Goal: Task Accomplishment & Management: Complete application form

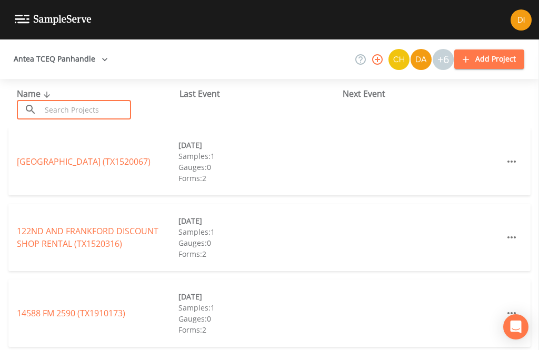
scroll to position [34, 0]
click at [98, 100] on input "text" at bounding box center [86, 109] width 90 height 19
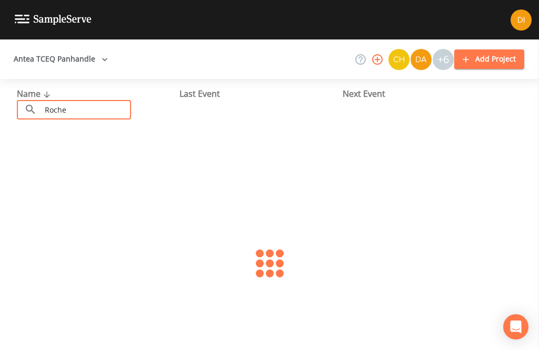
type input "Roches"
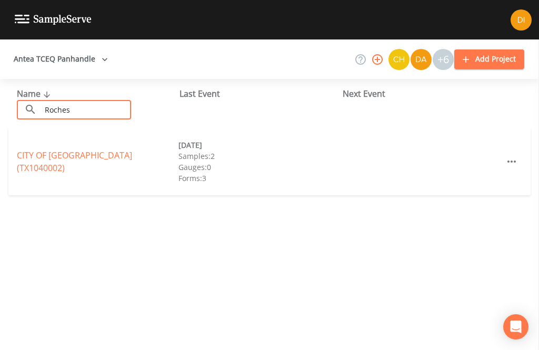
click at [105, 149] on link "CITY OF [GEOGRAPHIC_DATA] (TX1040002)" at bounding box center [74, 161] width 115 height 24
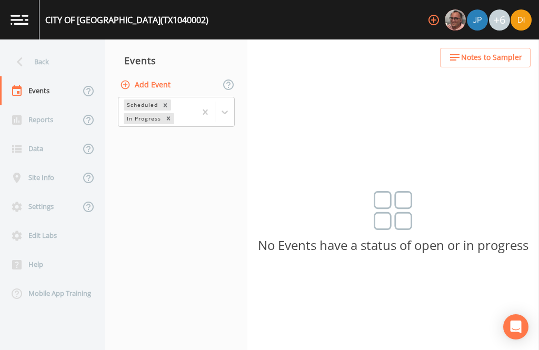
click at [153, 75] on button "Add Event" at bounding box center [146, 84] width 57 height 19
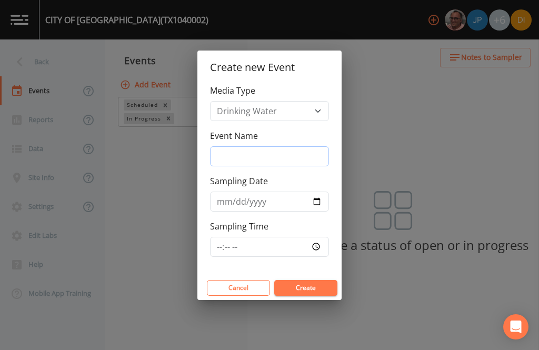
click at [287, 153] on input "Event Name" at bounding box center [269, 156] width 119 height 20
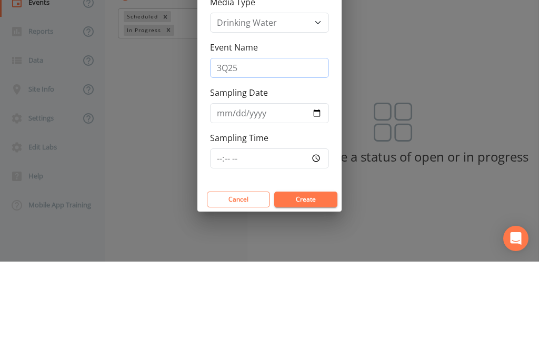
type input "3Q25"
click at [253, 192] on input "Sampling Date" at bounding box center [269, 202] width 119 height 20
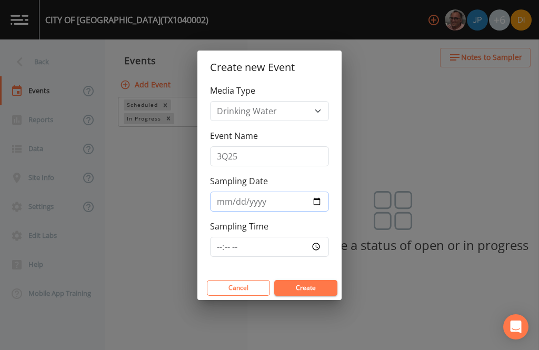
type input "[DATE]"
click at [273, 241] on input "Sampling Time" at bounding box center [269, 247] width 119 height 20
type input "08:00"
click at [319, 285] on button "Create" at bounding box center [305, 288] width 63 height 16
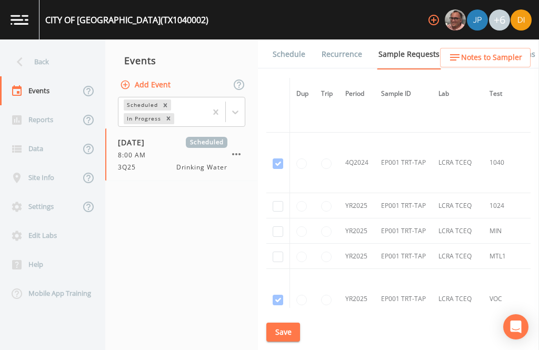
scroll to position [763, 0]
click at [282, 252] on input "checkbox" at bounding box center [278, 257] width 11 height 11
checkbox input "true"
click at [276, 227] on input "checkbox" at bounding box center [278, 232] width 11 height 11
checkbox input "true"
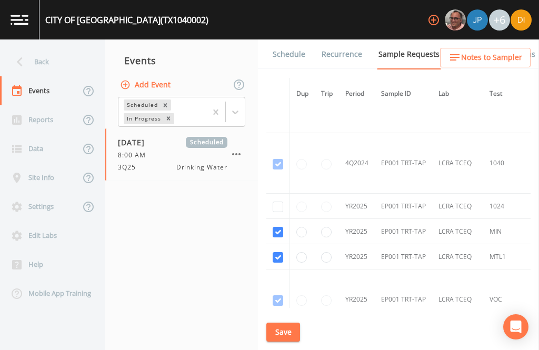
click at [275, 201] on input "checkbox" at bounding box center [278, 206] width 11 height 11
checkbox input "true"
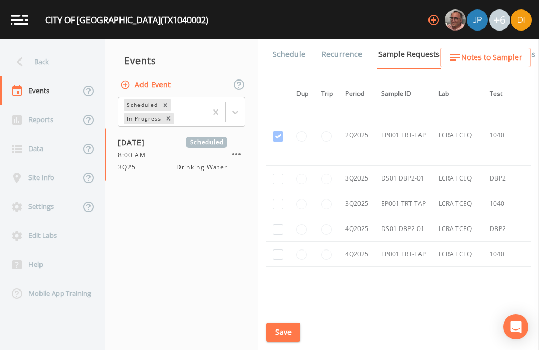
scroll to position [1410, -1]
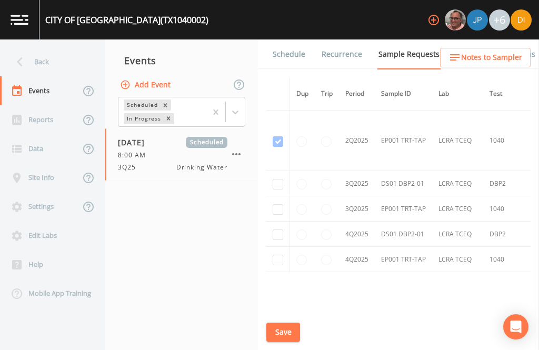
click at [274, 179] on input "checkbox" at bounding box center [278, 184] width 11 height 11
checkbox input "true"
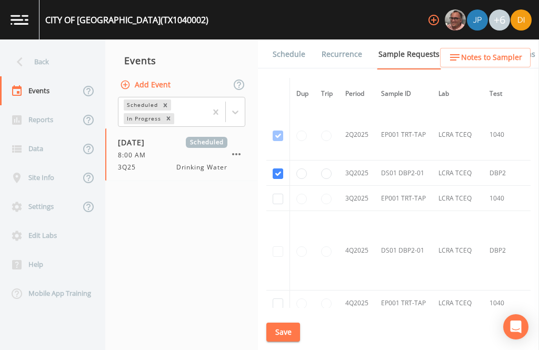
scroll to position [1188, -1]
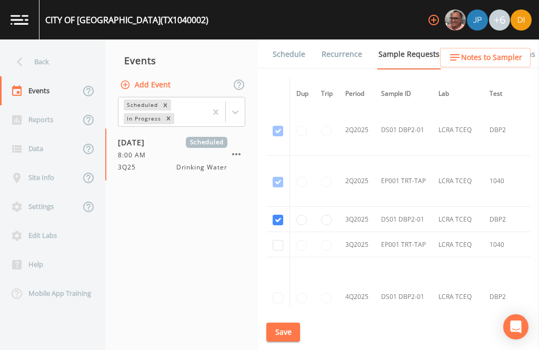
click at [286, 333] on button "Save" at bounding box center [283, 332] width 34 height 19
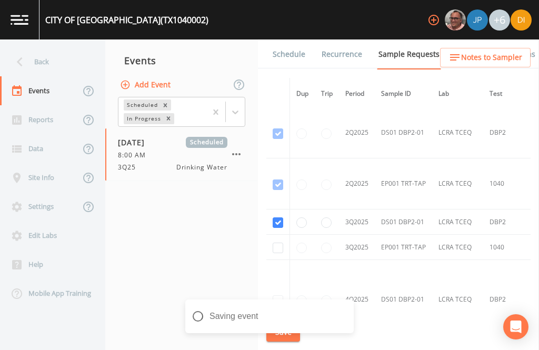
scroll to position [1149, 0]
click at [288, 39] on link "Schedule" at bounding box center [289, 53] width 36 height 29
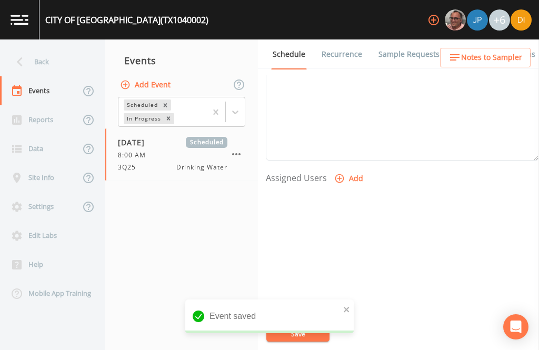
scroll to position [358, 0]
click at [347, 170] on button "Add" at bounding box center [349, 179] width 35 height 19
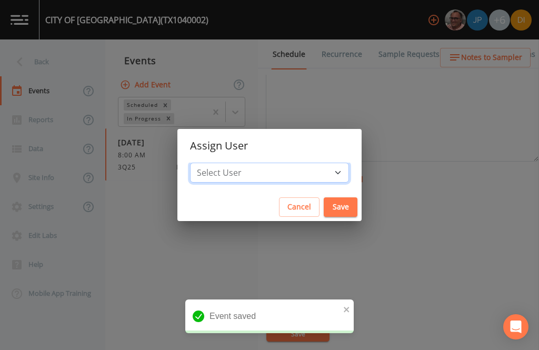
click at [302, 171] on select "Select User [PERSON_NAME] [PERSON_NAME] [PERSON_NAME] [PERSON_NAME] [PERSON_NAM…" at bounding box center [269, 173] width 159 height 20
select select "344ec927-06d4-4db1-b173-80838cd52a46"
click at [324, 206] on button "Save" at bounding box center [341, 206] width 34 height 19
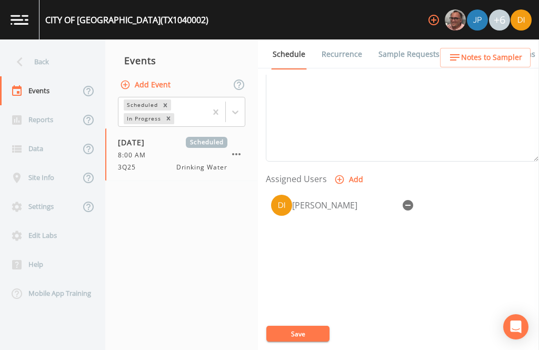
select select
click at [308, 330] on button "Save" at bounding box center [297, 334] width 63 height 16
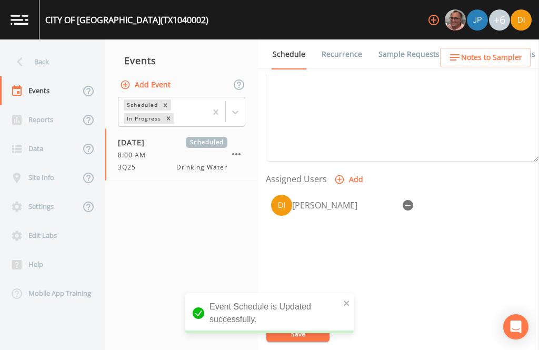
click at [54, 47] on div "Back" at bounding box center [47, 61] width 95 height 29
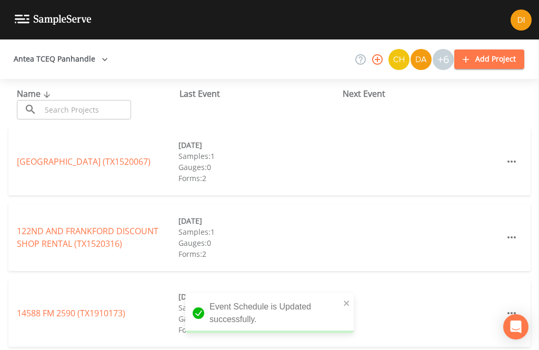
click at [96, 100] on input "text" at bounding box center [86, 109] width 90 height 19
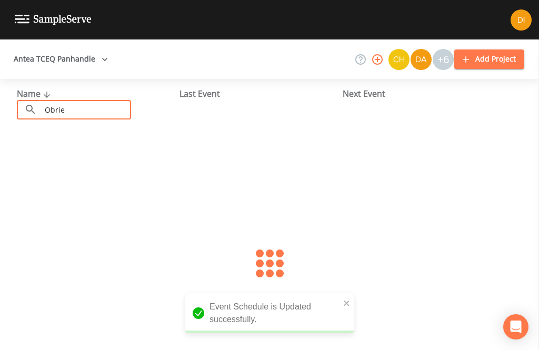
type input "[PERSON_NAME]"
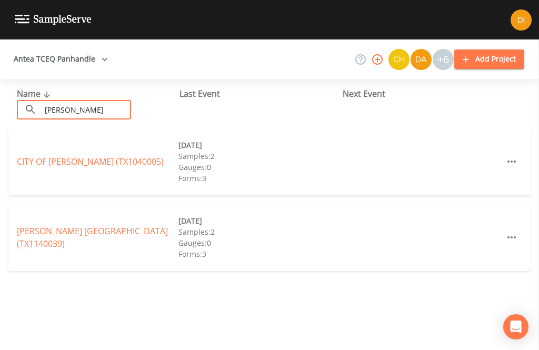
click at [103, 156] on link "CITY OF [PERSON_NAME] (TX1040005)" at bounding box center [90, 162] width 147 height 12
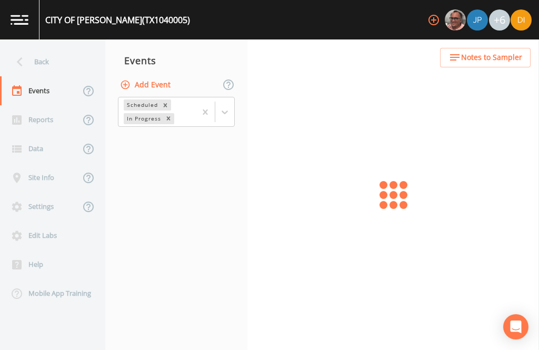
click at [163, 75] on button "Add Event" at bounding box center [146, 84] width 57 height 19
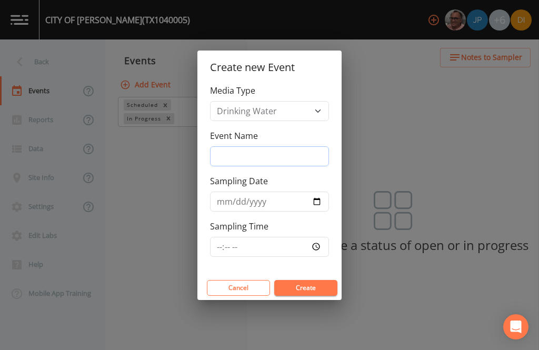
click at [276, 157] on input "Event Name" at bounding box center [269, 156] width 119 height 20
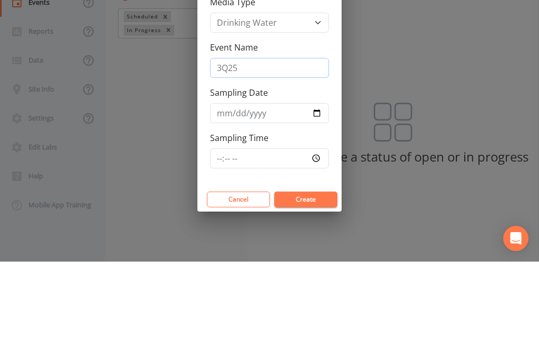
type input "3Q25"
click at [268, 192] on input "Sampling Date" at bounding box center [269, 202] width 119 height 20
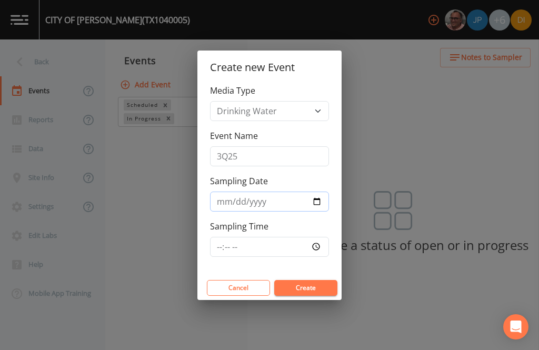
type input "[DATE]"
click at [292, 250] on input "Sampling Time" at bounding box center [269, 247] width 119 height 20
type input "08:30"
click at [315, 280] on button "Create" at bounding box center [305, 288] width 63 height 16
click at [312, 289] on button "Create" at bounding box center [305, 288] width 63 height 16
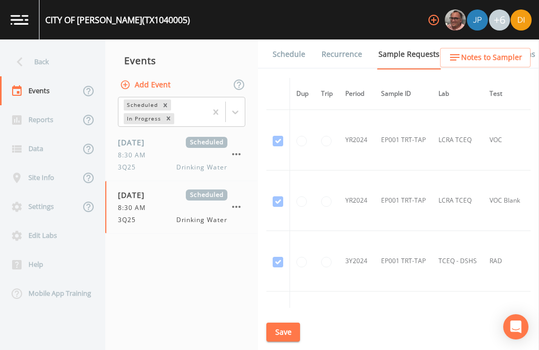
click at [238, 148] on icon "button" at bounding box center [236, 154] width 13 height 13
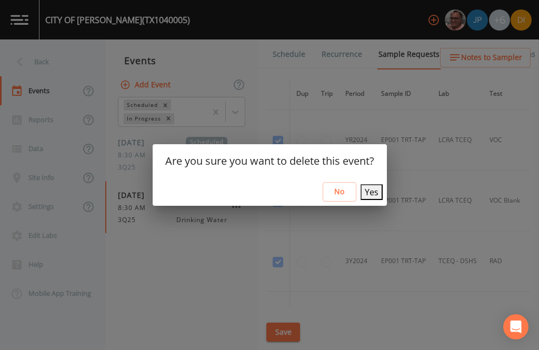
click at [369, 185] on button "Yes" at bounding box center [371, 192] width 22 height 16
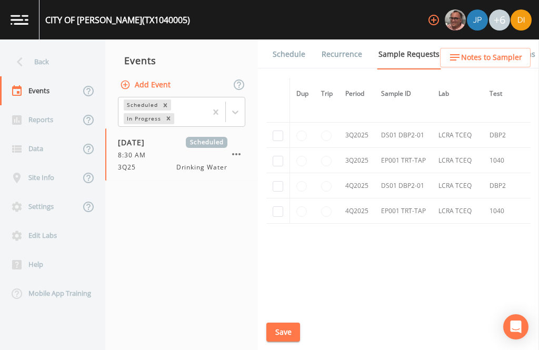
scroll to position [1157, -1]
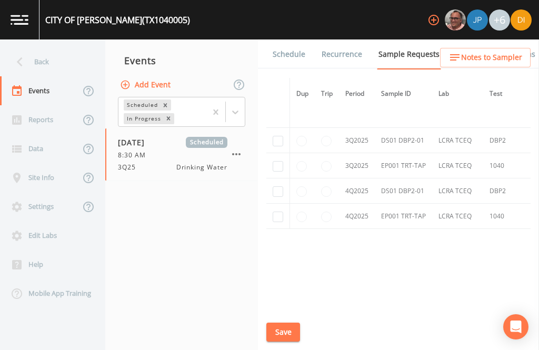
click at [278, 146] on input "checkbox" at bounding box center [278, 141] width 11 height 11
checkbox input "true"
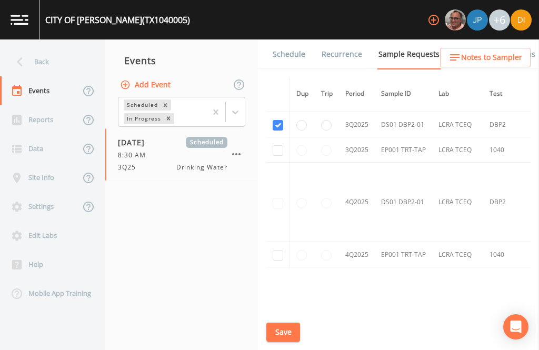
scroll to position [1017, 0]
click at [277, 155] on input "checkbox" at bounding box center [278, 149] width 11 height 11
checkbox input "true"
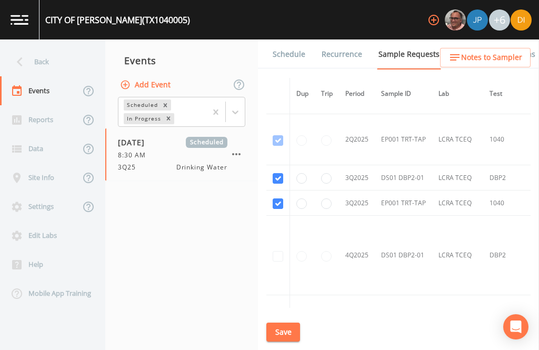
click at [287, 333] on button "Save" at bounding box center [283, 332] width 34 height 19
click at [287, 329] on button "Save" at bounding box center [283, 332] width 34 height 19
click at [284, 39] on link "Schedule" at bounding box center [289, 53] width 36 height 29
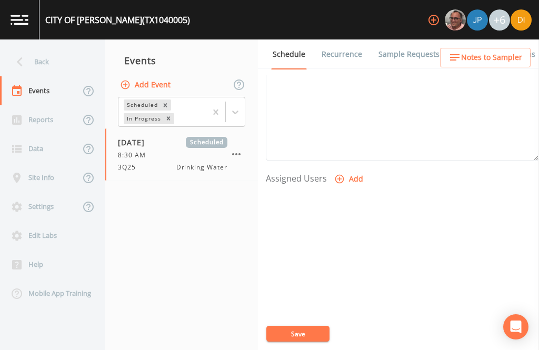
scroll to position [358, 0]
click at [349, 170] on button "Add" at bounding box center [349, 179] width 35 height 19
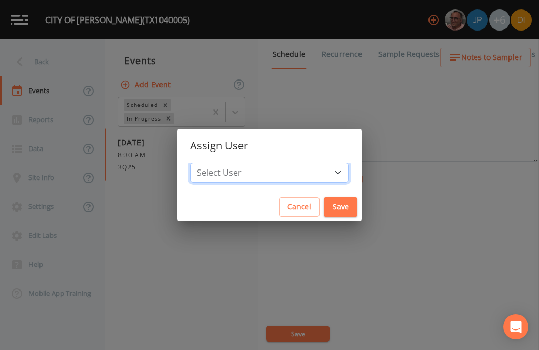
click at [300, 172] on select "Select User [PERSON_NAME] [PERSON_NAME] [PERSON_NAME] [PERSON_NAME] [PERSON_NAM…" at bounding box center [269, 173] width 159 height 20
select select "344ec927-06d4-4db1-b173-80838cd52a46"
click at [324, 205] on button "Save" at bounding box center [341, 206] width 34 height 19
select select
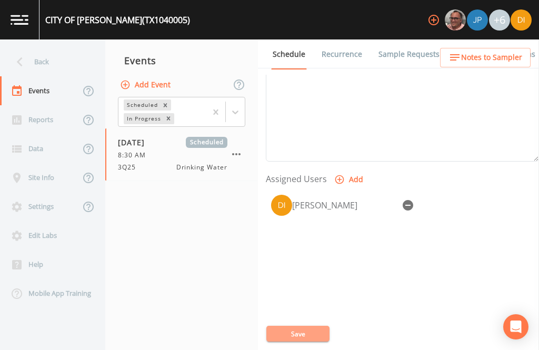
click at [309, 331] on button "Save" at bounding box center [297, 334] width 63 height 16
click at [315, 333] on button "Save" at bounding box center [297, 334] width 63 height 16
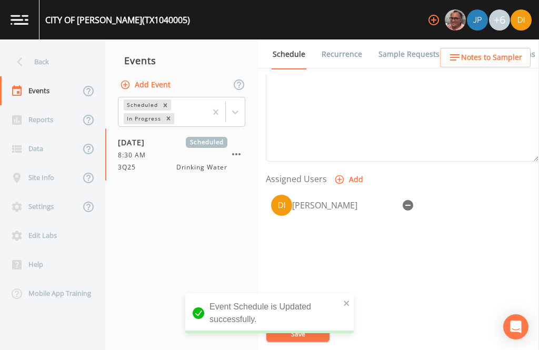
click at [51, 47] on div "Back" at bounding box center [47, 61] width 95 height 29
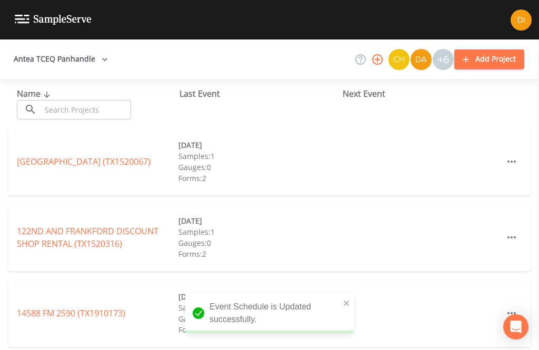
click at [102, 100] on input "text" at bounding box center [86, 109] width 90 height 19
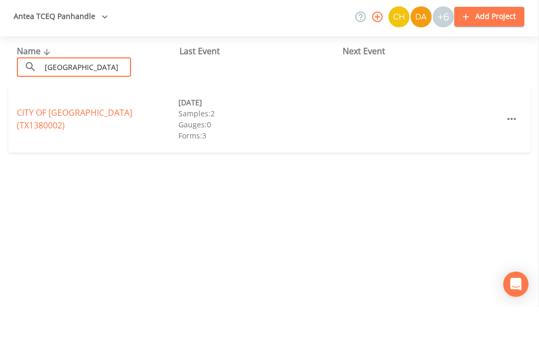
scroll to position [1, 0]
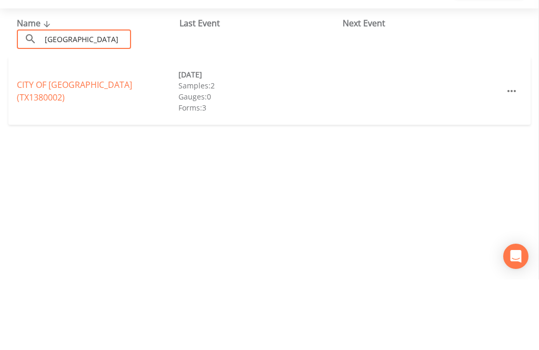
type input "[GEOGRAPHIC_DATA]"
click at [84, 128] on div "CITY OF [GEOGRAPHIC_DATA] (TX1380002) [DATE] Samples: 2 Gauges: 0 Forms: 3" at bounding box center [269, 161] width 522 height 67
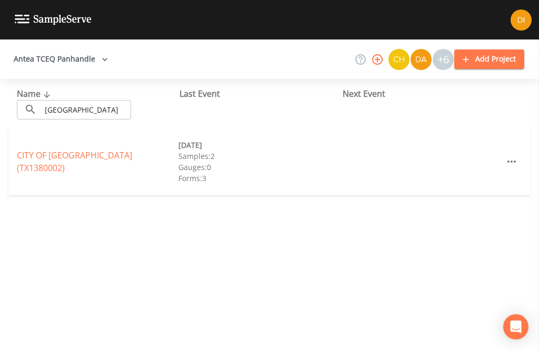
click at [88, 149] on link "CITY OF [GEOGRAPHIC_DATA] (TX1380002)" at bounding box center [74, 161] width 115 height 24
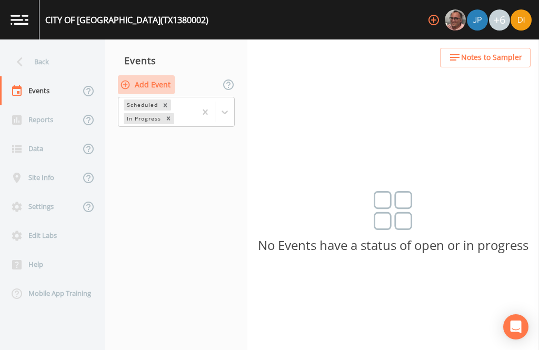
click at [166, 75] on button "Add Event" at bounding box center [146, 84] width 57 height 19
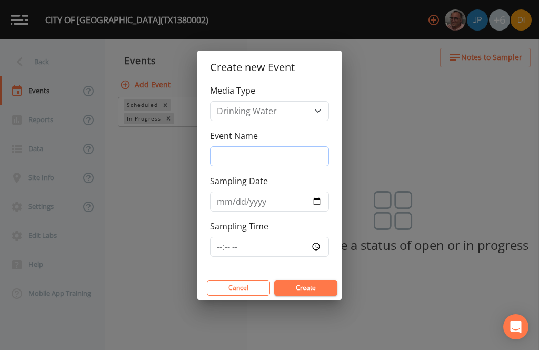
click at [302, 150] on input "Event Name" at bounding box center [269, 156] width 119 height 20
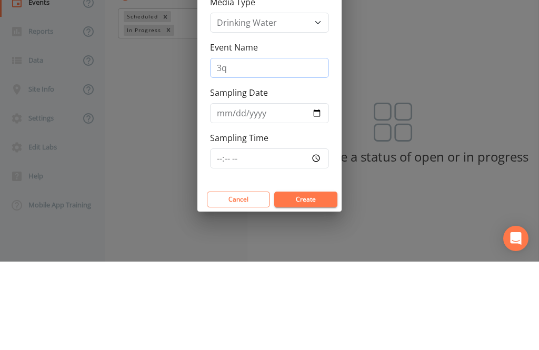
type input "3"
type input "3Q25"
click at [263, 192] on input "Sampling Date" at bounding box center [269, 202] width 119 height 20
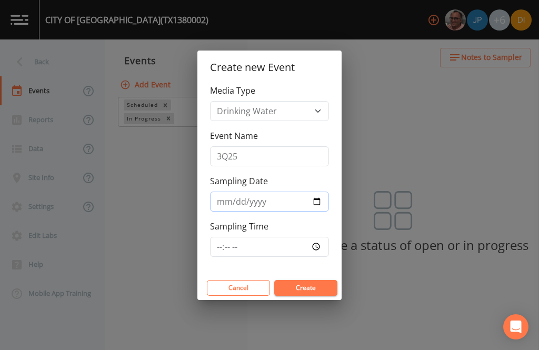
type input "[DATE]"
click at [312, 248] on input "Sampling Time" at bounding box center [269, 247] width 119 height 20
type input "09:00"
click at [315, 288] on button "Create" at bounding box center [305, 288] width 63 height 16
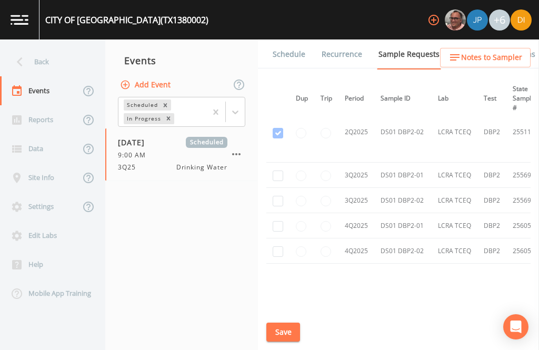
click at [274, 170] on input "checkbox" at bounding box center [278, 175] width 11 height 11
checkbox input "true"
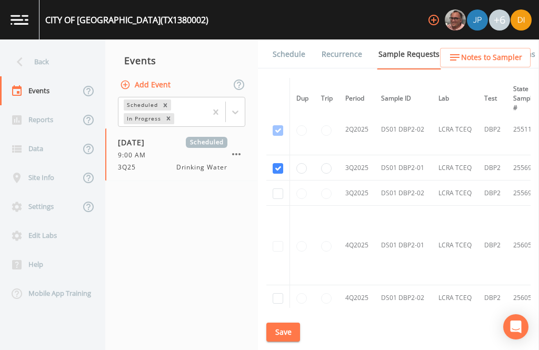
scroll to position [653, 0]
click at [278, 190] on input "checkbox" at bounding box center [278, 193] width 11 height 11
checkbox input "true"
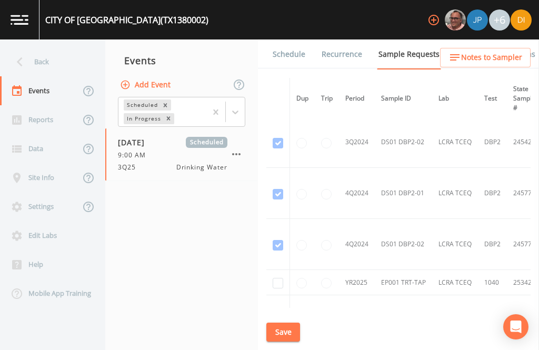
scroll to position [308, 0]
click at [277, 278] on input "checkbox" at bounding box center [278, 283] width 11 height 11
checkbox input "true"
click at [286, 328] on button "Save" at bounding box center [283, 332] width 34 height 19
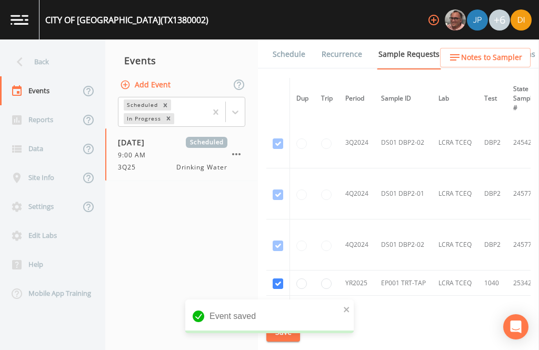
click at [291, 39] on link "Schedule" at bounding box center [289, 53] width 36 height 29
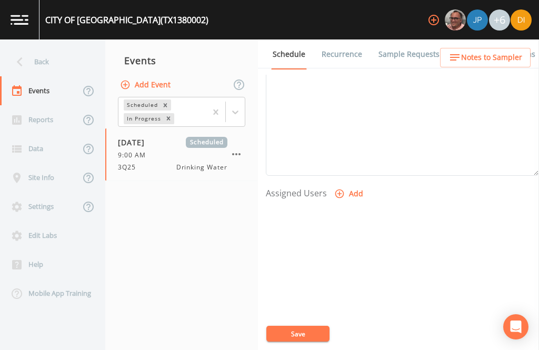
scroll to position [343, 0]
click at [348, 185] on button "Add" at bounding box center [349, 194] width 35 height 19
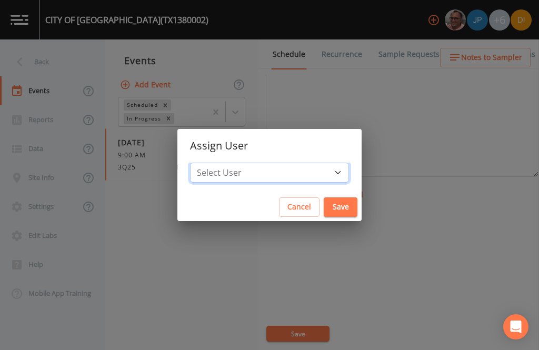
click at [299, 176] on select "Select User [PERSON_NAME] [PERSON_NAME] [PERSON_NAME] [PERSON_NAME] [PERSON_NAM…" at bounding box center [269, 173] width 159 height 20
select select "344ec927-06d4-4db1-b173-80838cd52a46"
click at [324, 205] on button "Save" at bounding box center [341, 206] width 34 height 19
select select
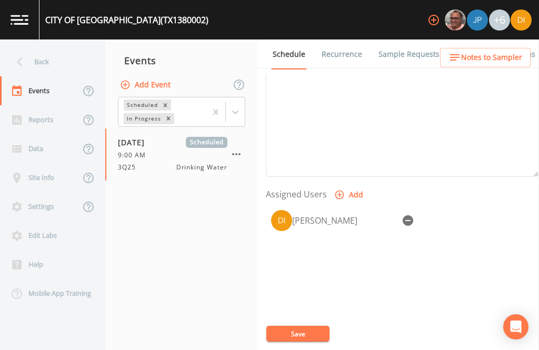
click at [299, 328] on button "Save" at bounding box center [297, 334] width 63 height 16
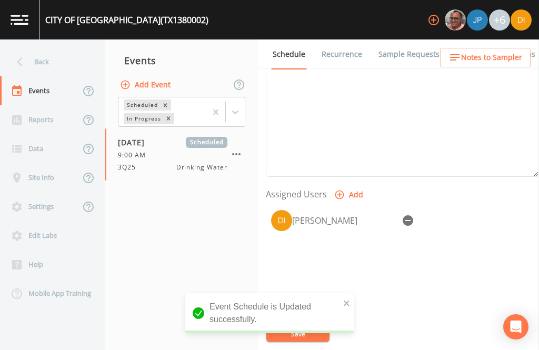
click at [35, 47] on div "Back" at bounding box center [47, 61] width 95 height 29
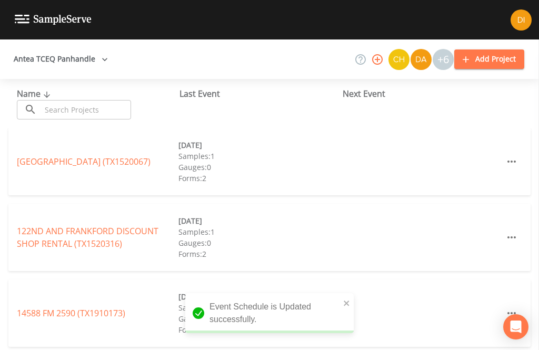
click at [84, 100] on input "text" at bounding box center [86, 109] width 90 height 19
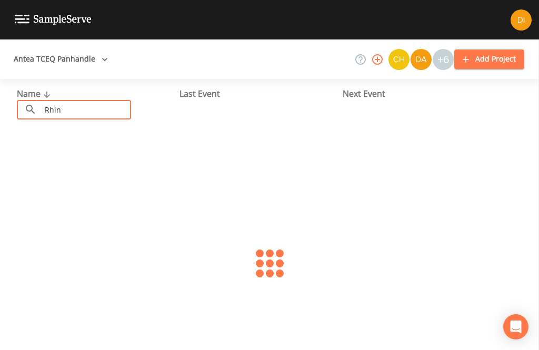
type input "Rhine"
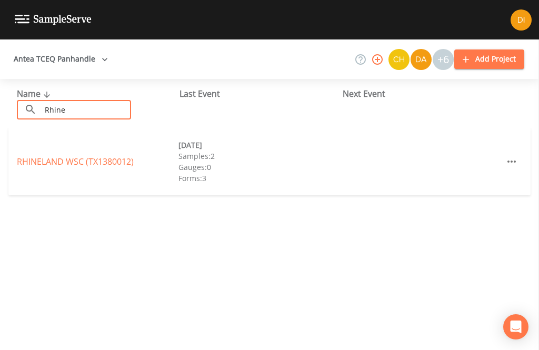
click at [97, 156] on link "RHINELAND WSC (TX1380012)" at bounding box center [75, 162] width 117 height 12
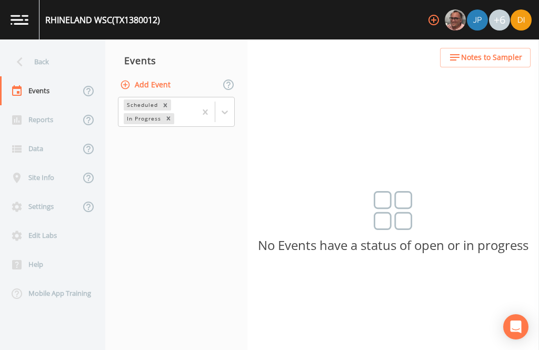
click at [153, 75] on button "Add Event" at bounding box center [146, 84] width 57 height 19
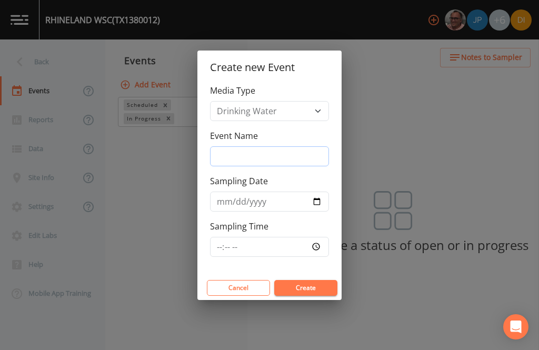
click at [271, 156] on input "Event Name" at bounding box center [269, 156] width 119 height 20
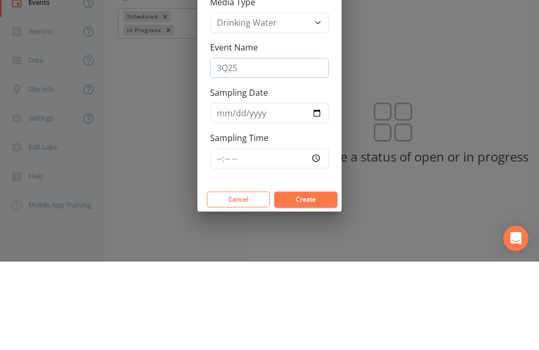
type input "3Q25"
click at [264, 192] on input "Sampling Date" at bounding box center [269, 202] width 119 height 20
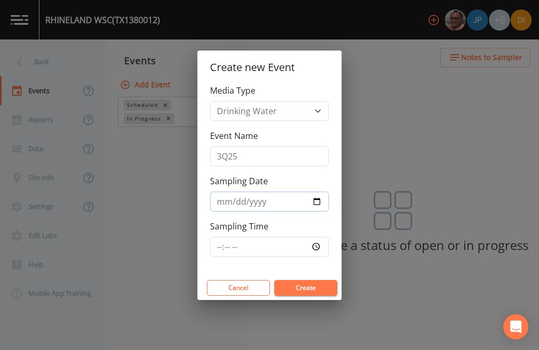
type input "[DATE]"
click at [301, 248] on input "Sampling Time" at bounding box center [269, 247] width 119 height 20
type input "09:30"
click at [314, 290] on button "Create" at bounding box center [305, 288] width 63 height 16
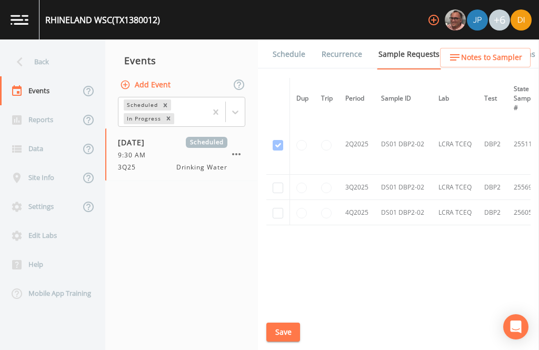
scroll to position [430, -1]
click at [279, 182] on input "checkbox" at bounding box center [278, 187] width 11 height 11
checkbox input "true"
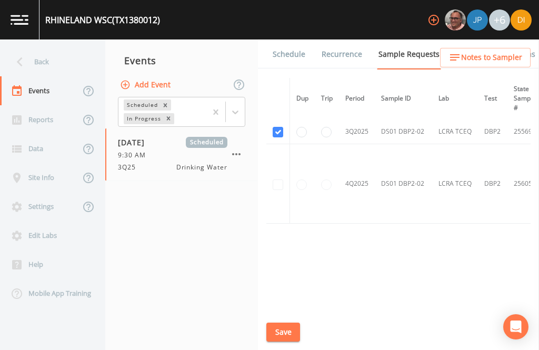
scroll to position [391, 0]
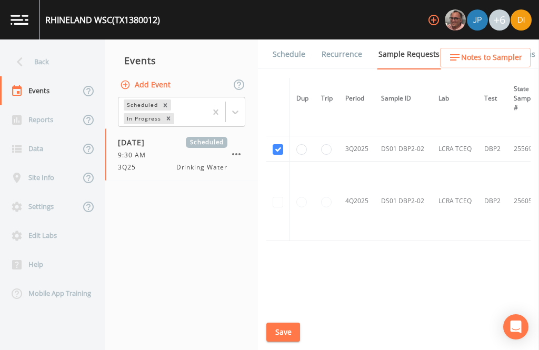
click at [285, 332] on button "Save" at bounding box center [283, 332] width 34 height 19
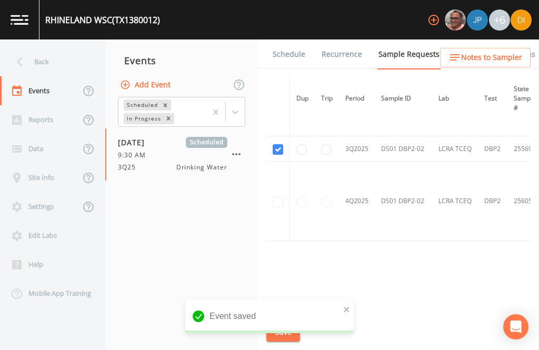
click at [291, 39] on link "Schedule" at bounding box center [289, 53] width 36 height 29
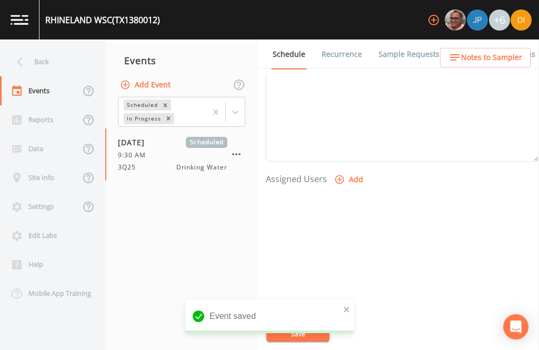
click at [349, 170] on button "Add" at bounding box center [349, 179] width 35 height 19
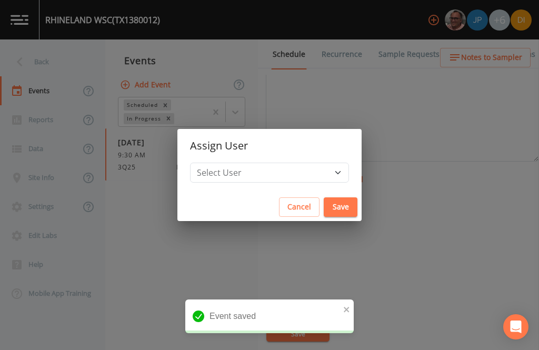
scroll to position [358, 0]
click at [301, 174] on select "Select User [PERSON_NAME] [PERSON_NAME] [PERSON_NAME] [PERSON_NAME] [PERSON_NAM…" at bounding box center [269, 173] width 159 height 20
select select "344ec927-06d4-4db1-b173-80838cd52a46"
click at [324, 207] on button "Save" at bounding box center [341, 206] width 34 height 19
select select
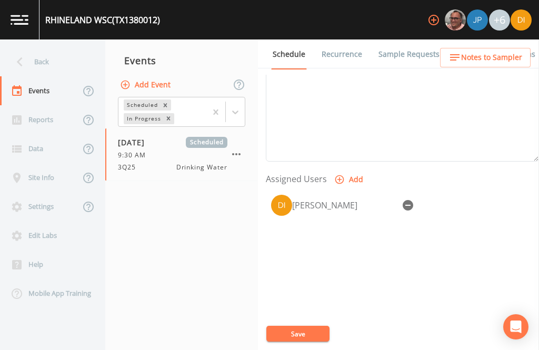
click at [308, 331] on button "Save" at bounding box center [297, 334] width 63 height 16
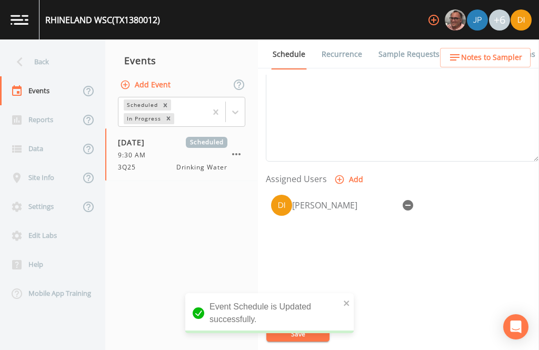
click at [50, 47] on div "Back" at bounding box center [47, 61] width 95 height 29
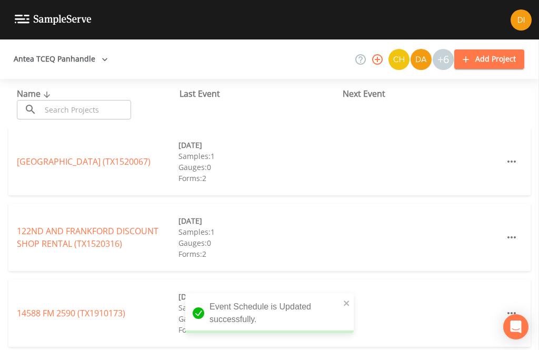
click at [94, 100] on input "text" at bounding box center [86, 109] width 90 height 19
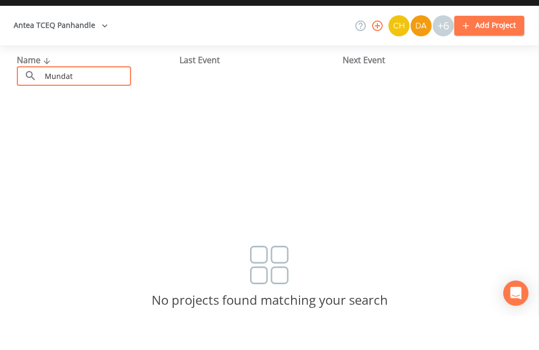
click at [281, 52] on div "Antea TCEQ Panhandle +6 Add Project" at bounding box center [269, 58] width 539 height 39
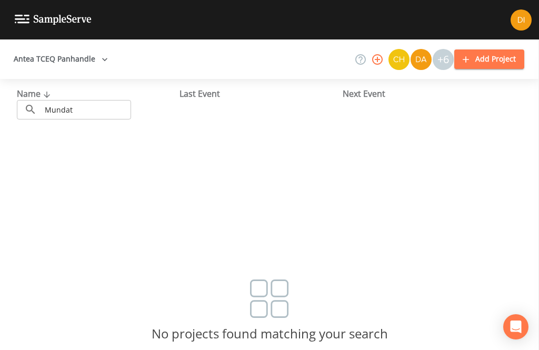
click at [98, 107] on input "Mundat" at bounding box center [86, 109] width 90 height 19
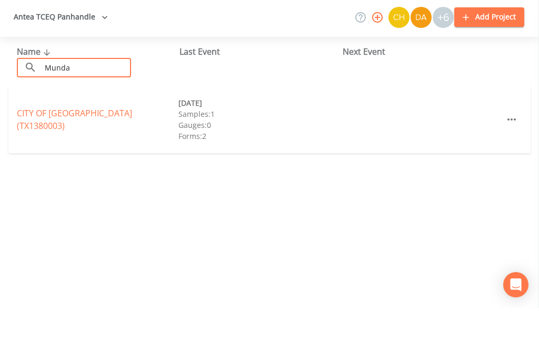
type input "Munda"
click at [84, 149] on link "CITY OF [GEOGRAPHIC_DATA] (TX1380003)" at bounding box center [74, 161] width 115 height 24
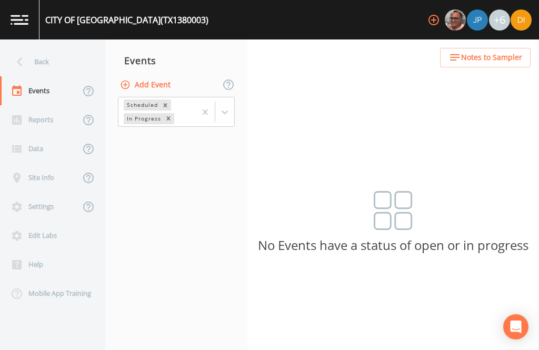
click at [167, 75] on button "Add Event" at bounding box center [146, 84] width 57 height 19
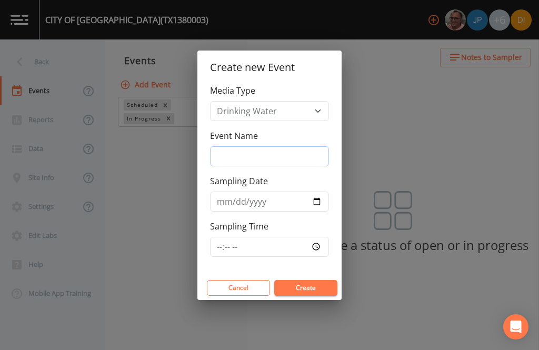
click at [280, 155] on input "Event Name" at bounding box center [269, 156] width 119 height 20
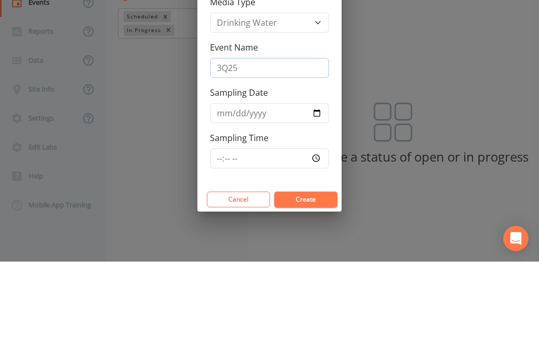
type input "3Q25"
click at [278, 192] on input "Sampling Date" at bounding box center [269, 202] width 119 height 20
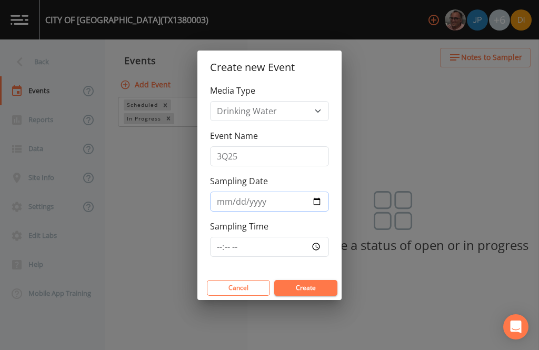
type input "[DATE]"
click at [272, 245] on input "Sampling Time" at bounding box center [269, 247] width 119 height 20
type input "10:00"
click at [315, 284] on button "Create" at bounding box center [305, 288] width 63 height 16
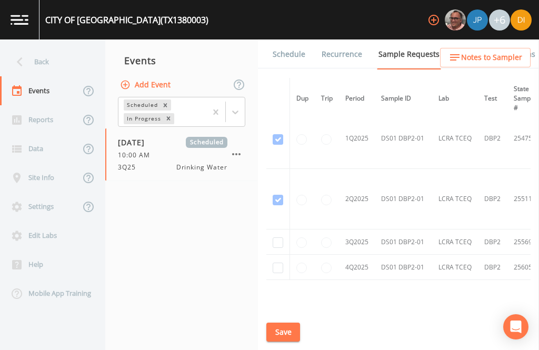
scroll to position [338, 0]
click at [276, 238] on input "checkbox" at bounding box center [278, 243] width 11 height 11
checkbox input "true"
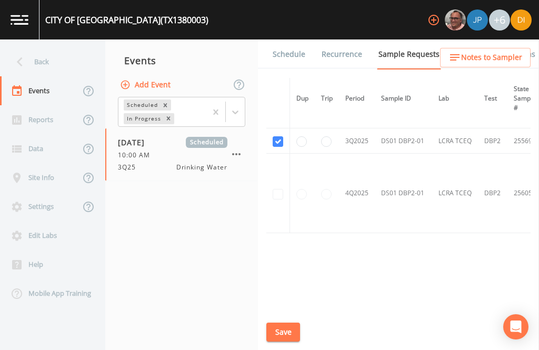
scroll to position [372, 0]
click at [291, 332] on button "Save" at bounding box center [283, 332] width 34 height 19
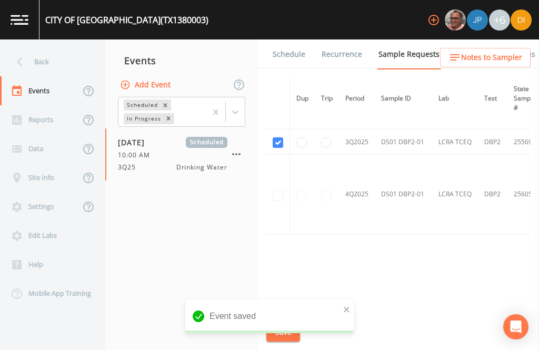
click at [291, 39] on link "Schedule" at bounding box center [289, 53] width 36 height 29
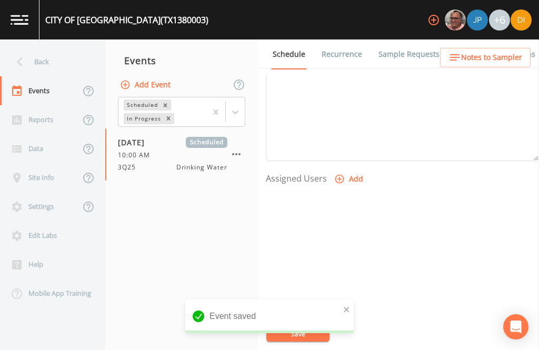
scroll to position [358, 0]
click at [350, 170] on button "Add" at bounding box center [349, 179] width 35 height 19
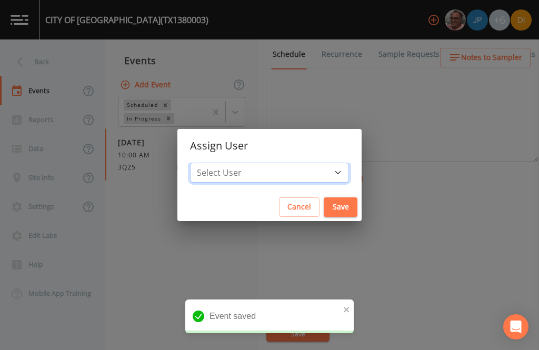
click at [294, 172] on select "Select User [PERSON_NAME] [PERSON_NAME] [PERSON_NAME] [PERSON_NAME] [PERSON_NAM…" at bounding box center [269, 173] width 159 height 20
select select "344ec927-06d4-4db1-b173-80838cd52a46"
click at [324, 207] on button "Save" at bounding box center [341, 206] width 34 height 19
select select
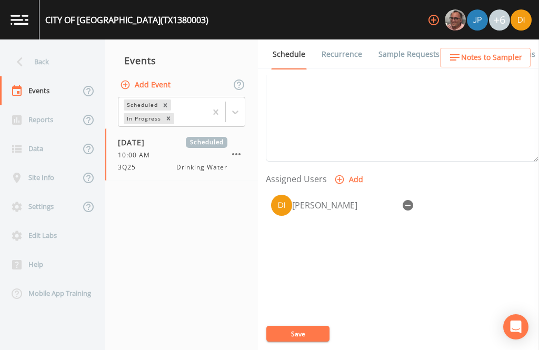
click at [306, 333] on button "Save" at bounding box center [297, 334] width 63 height 16
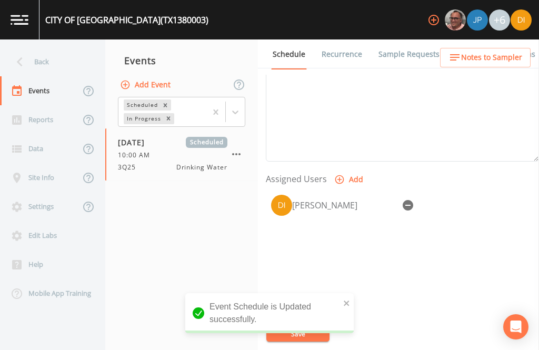
click at [44, 47] on div "Back" at bounding box center [47, 61] width 95 height 29
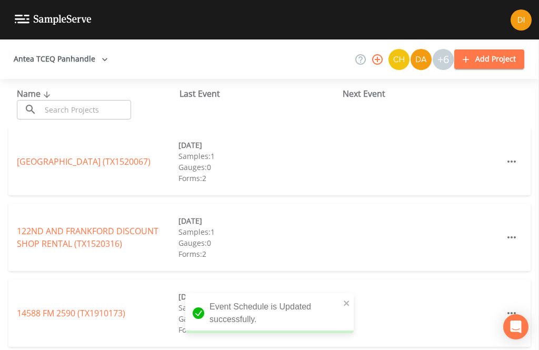
click at [81, 100] on input "text" at bounding box center [86, 109] width 90 height 19
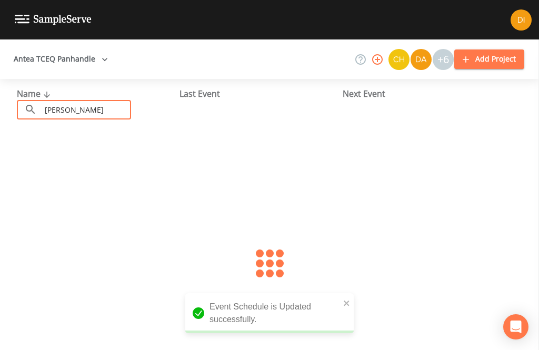
type input "[PERSON_NAME]"
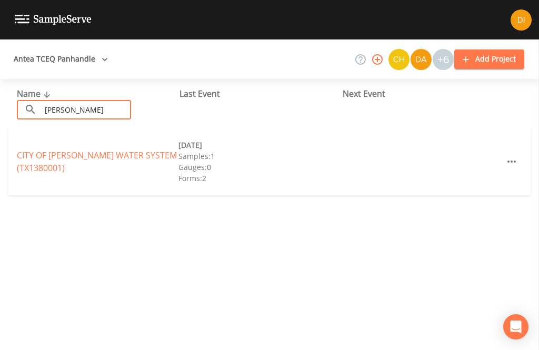
click at [80, 149] on link "CITY OF [PERSON_NAME] WATER SYSTEM (TX1380001)" at bounding box center [97, 161] width 160 height 24
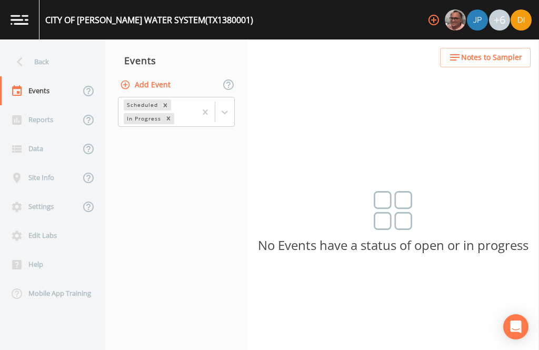
click at [161, 75] on button "Add Event" at bounding box center [146, 84] width 57 height 19
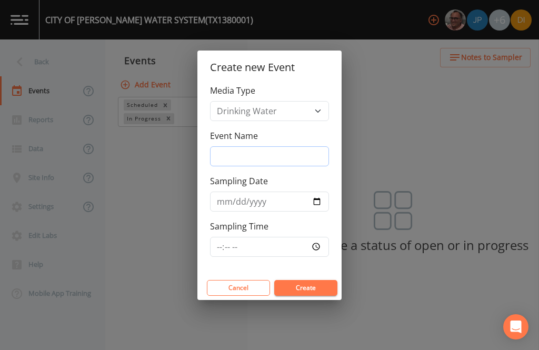
click at [267, 152] on input "Event Name" at bounding box center [269, 156] width 119 height 20
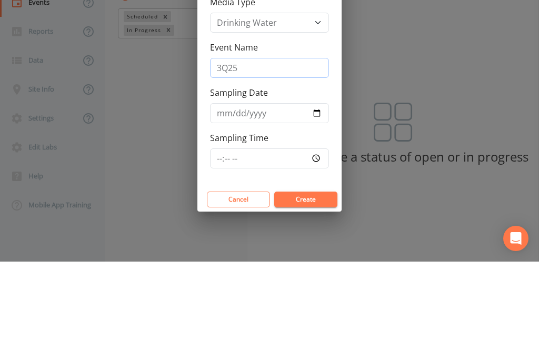
type input "3Q25"
click at [262, 192] on input "Sampling Date" at bounding box center [269, 202] width 119 height 20
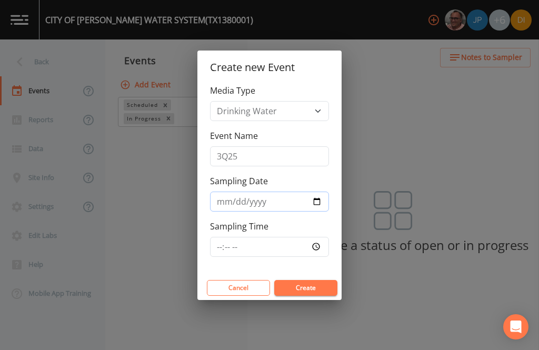
type input "[DATE]"
click at [298, 249] on input "Sampling Time" at bounding box center [269, 247] width 119 height 20
type input "10:30"
click at [326, 287] on button "Create" at bounding box center [305, 288] width 63 height 16
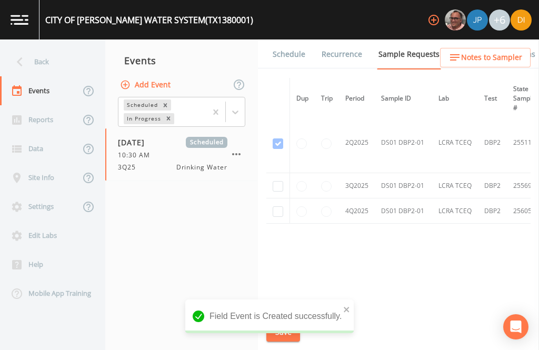
scroll to position [401, -1]
click at [278, 181] on input "checkbox" at bounding box center [278, 186] width 11 height 11
checkbox input "true"
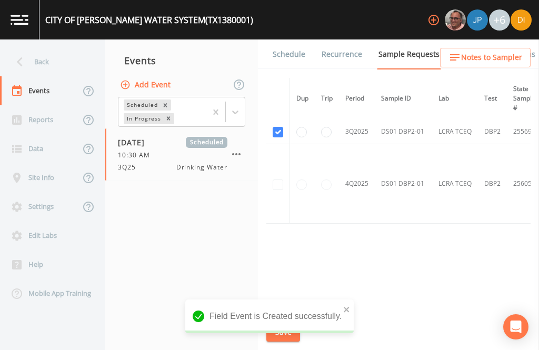
scroll to position [372, 0]
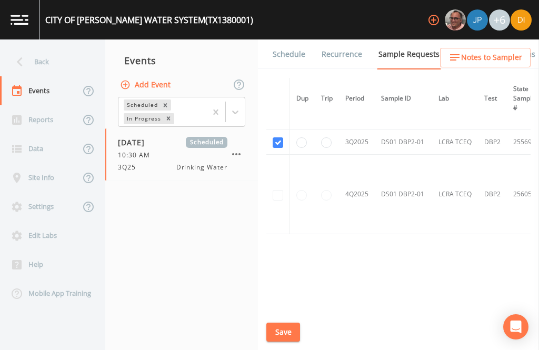
click at [288, 329] on button "Save" at bounding box center [283, 332] width 34 height 19
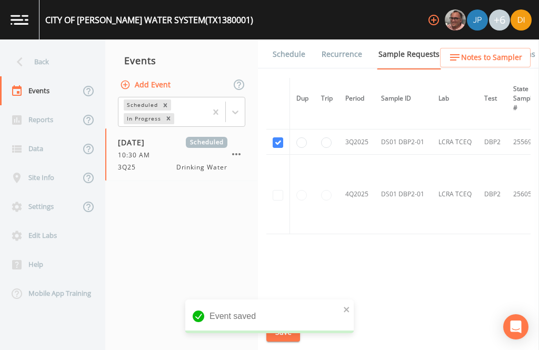
click at [290, 39] on link "Schedule" at bounding box center [289, 53] width 36 height 29
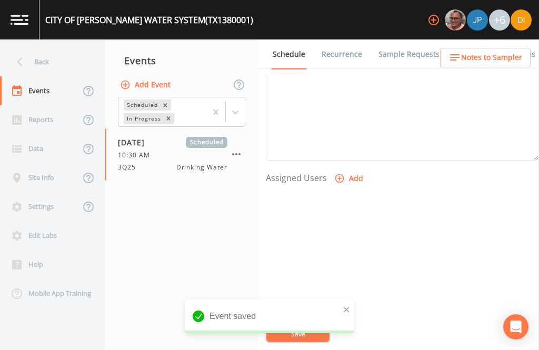
scroll to position [358, 0]
click at [367, 189] on div at bounding box center [402, 244] width 273 height 110
click at [354, 170] on button "Add" at bounding box center [349, 179] width 35 height 19
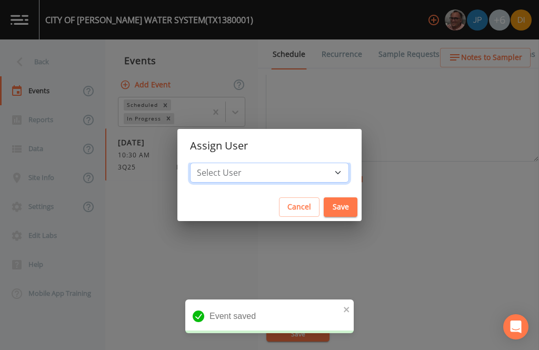
click at [295, 172] on select "Select User [PERSON_NAME] [PERSON_NAME] [PERSON_NAME] [PERSON_NAME] [PERSON_NAM…" at bounding box center [269, 173] width 159 height 20
select select "344ec927-06d4-4db1-b173-80838cd52a46"
click at [324, 206] on button "Save" at bounding box center [341, 206] width 34 height 19
select select
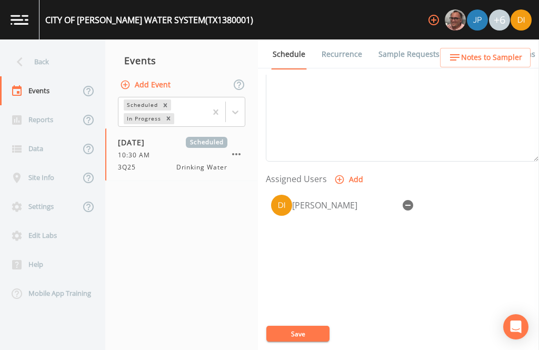
click at [310, 327] on button "Save" at bounding box center [297, 334] width 63 height 16
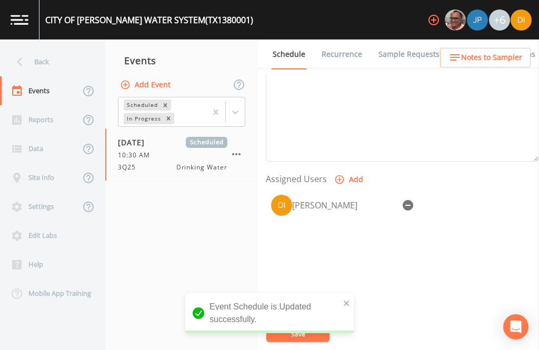
click at [58, 47] on div "Back" at bounding box center [47, 61] width 95 height 29
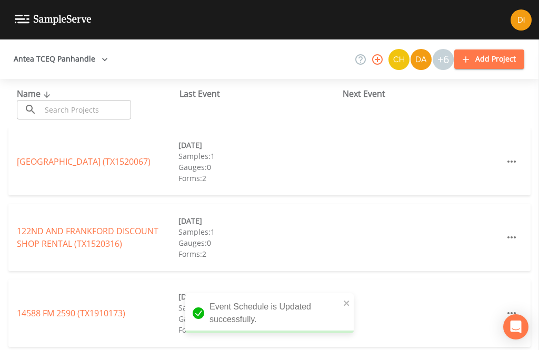
click at [102, 100] on input "text" at bounding box center [86, 109] width 90 height 19
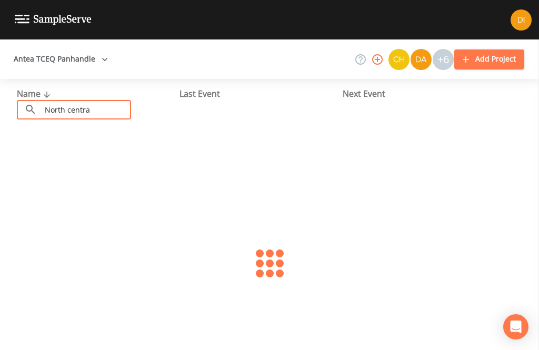
type input "[GEOGRAPHIC_DATA]"
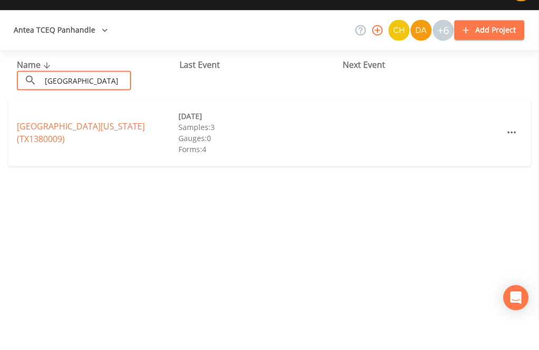
click at [61, 149] on link "[GEOGRAPHIC_DATA][US_STATE] (TX1380009)" at bounding box center [81, 161] width 128 height 24
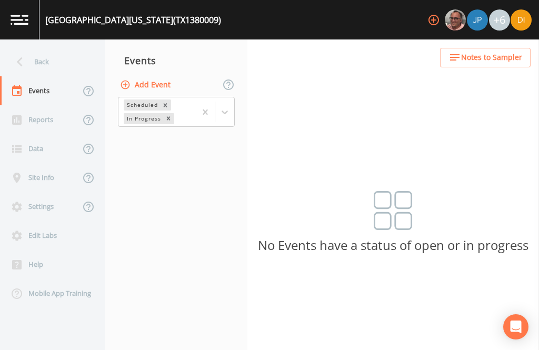
click at [156, 75] on button "Add Event" at bounding box center [146, 84] width 57 height 19
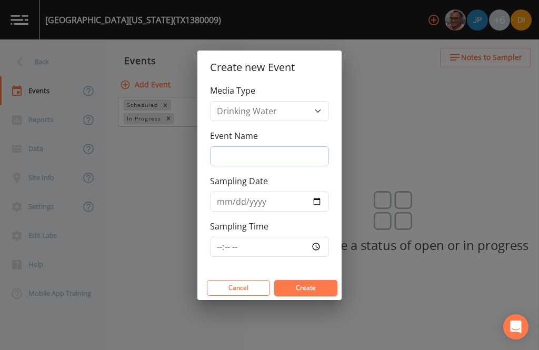
click at [300, 156] on input "Event Name" at bounding box center [269, 156] width 119 height 20
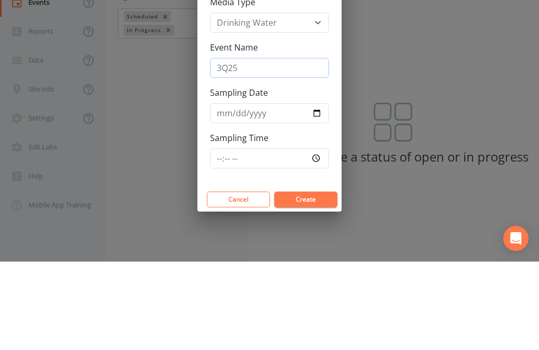
type input "3Q25"
click at [253, 192] on input "Sampling Date" at bounding box center [269, 202] width 119 height 20
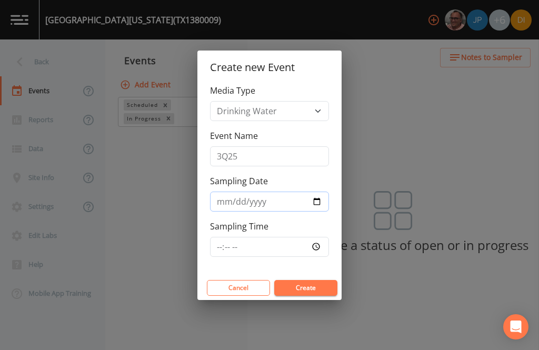
type input "[DATE]"
click at [305, 246] on input "Sampling Time" at bounding box center [269, 247] width 119 height 20
type input "11:00"
click at [312, 285] on button "Create" at bounding box center [305, 288] width 63 height 16
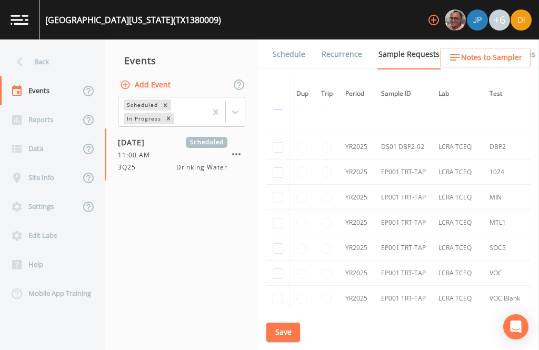
scroll to position [2275, 0]
click at [280, 142] on input "checkbox" at bounding box center [278, 147] width 11 height 11
checkbox input "true"
click at [270, 160] on td at bounding box center [278, 171] width 24 height 25
click at [277, 167] on input "checkbox" at bounding box center [278, 172] width 11 height 11
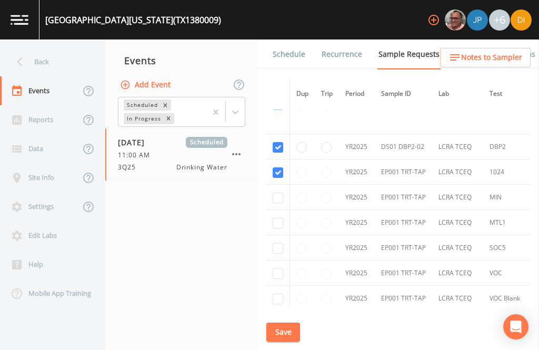
checkbox input "true"
click at [276, 193] on input "checkbox" at bounding box center [278, 198] width 11 height 11
checkbox input "true"
click at [273, 219] on input "checkbox" at bounding box center [278, 223] width 11 height 11
checkbox input "true"
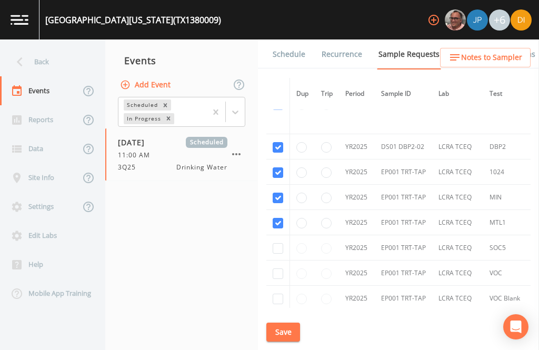
click at [278, 251] on input "checkbox" at bounding box center [278, 248] width 11 height 11
checkbox input "true"
click at [275, 279] on input "checkbox" at bounding box center [278, 273] width 11 height 11
checkbox input "true"
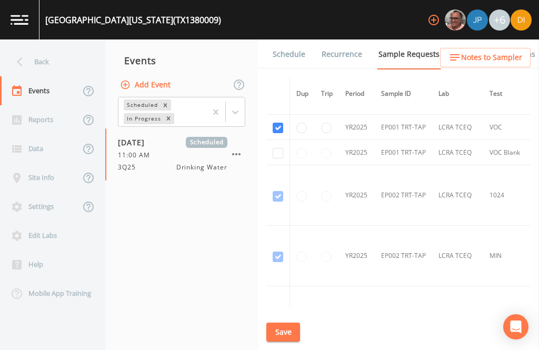
scroll to position [2421, 0]
click at [275, 158] on input "checkbox" at bounding box center [278, 153] width 11 height 11
checkbox input "true"
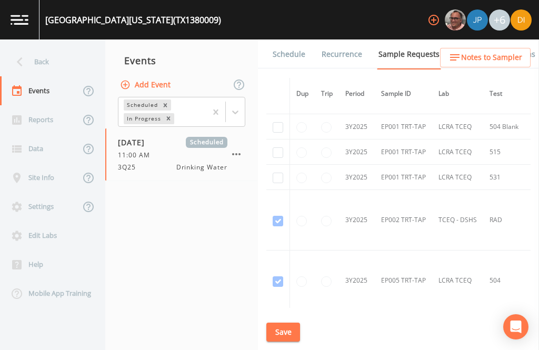
scroll to position [3223, 0]
click at [273, 183] on input "checkbox" at bounding box center [278, 178] width 11 height 11
checkbox input "true"
click at [273, 158] on input "checkbox" at bounding box center [278, 152] width 11 height 11
checkbox input "true"
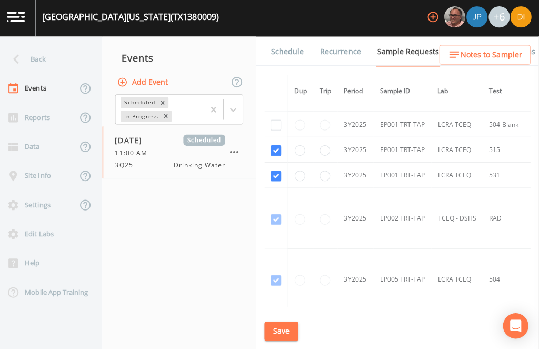
scroll to position [2, 0]
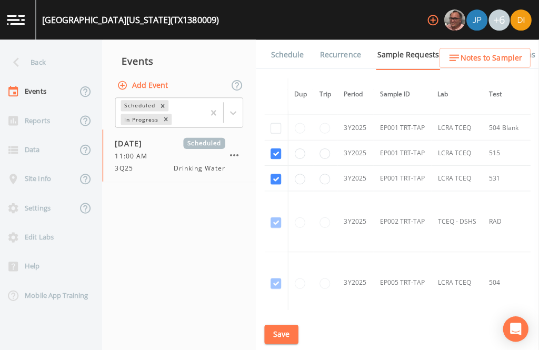
click at [278, 133] on input "checkbox" at bounding box center [278, 127] width 11 height 11
click at [273, 133] on input "checkbox" at bounding box center [278, 127] width 11 height 11
click at [276, 133] on input "checkbox" at bounding box center [278, 127] width 11 height 11
checkbox input "true"
click at [273, 107] on input "checkbox" at bounding box center [278, 102] width 11 height 11
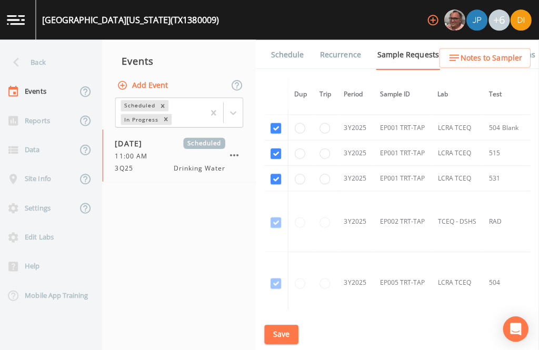
checkbox input "true"
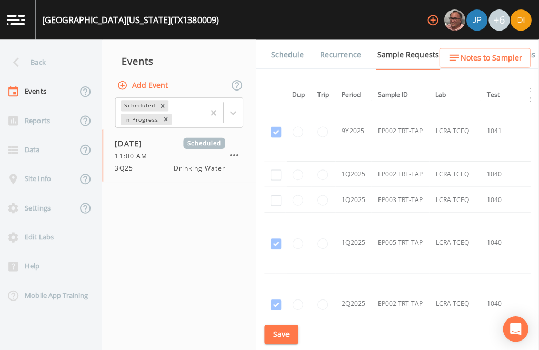
scroll to position [3700, 3]
click at [274, 95] on input "checkbox" at bounding box center [278, 89] width 11 height 11
checkbox input "true"
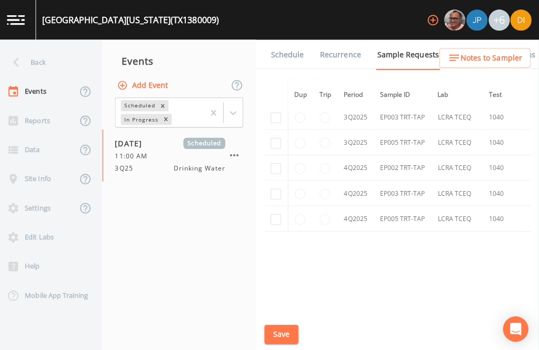
scroll to position [4077, -1]
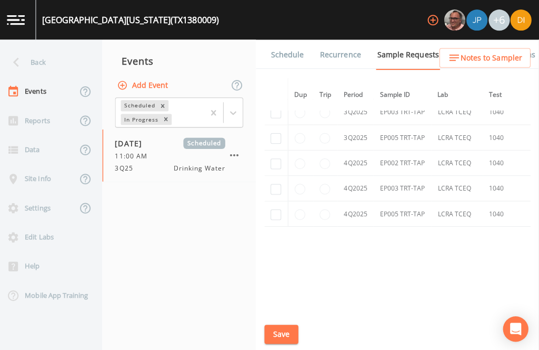
click at [274, 143] on input "checkbox" at bounding box center [278, 137] width 11 height 11
checkbox input "true"
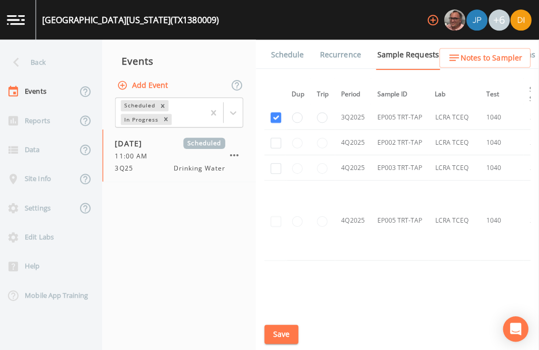
scroll to position [3523, 3]
click at [273, 97] on input "checkbox" at bounding box center [278, 92] width 11 height 11
checkbox input "true"
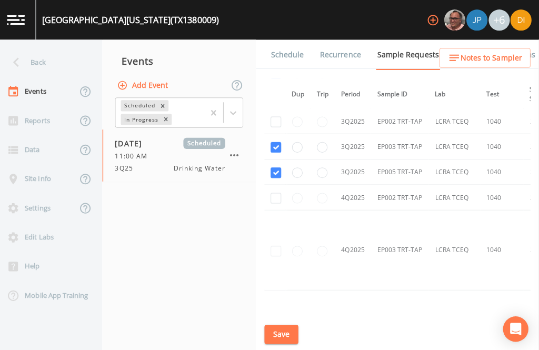
click at [273, 126] on input "checkbox" at bounding box center [278, 121] width 11 height 11
checkbox input "true"
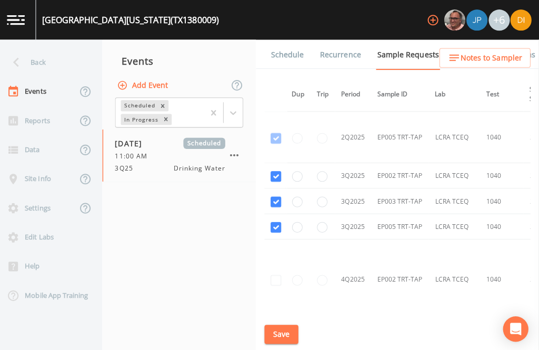
click at [279, 342] on button "Save" at bounding box center [283, 332] width 34 height 19
click at [290, 54] on link "Schedule" at bounding box center [289, 53] width 36 height 29
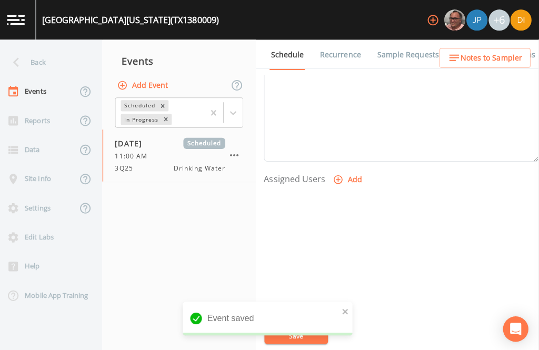
scroll to position [358, 0]
click at [339, 176] on icon "button" at bounding box center [339, 179] width 11 height 11
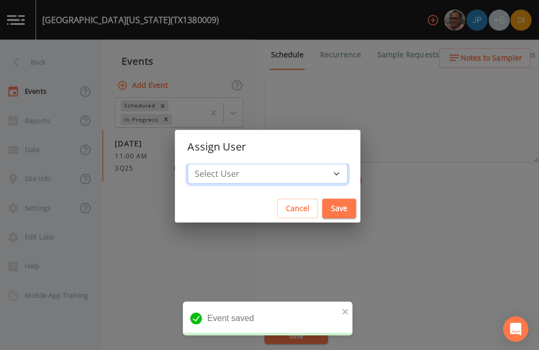
click at [299, 183] on select "Select User [PERSON_NAME] [PERSON_NAME] [PERSON_NAME] [PERSON_NAME] [PERSON_NAM…" at bounding box center [269, 173] width 159 height 20
select select "344ec927-06d4-4db1-b173-80838cd52a46"
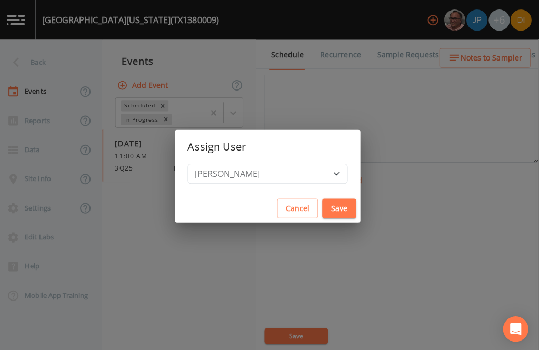
click at [324, 217] on button "Save" at bounding box center [341, 206] width 34 height 19
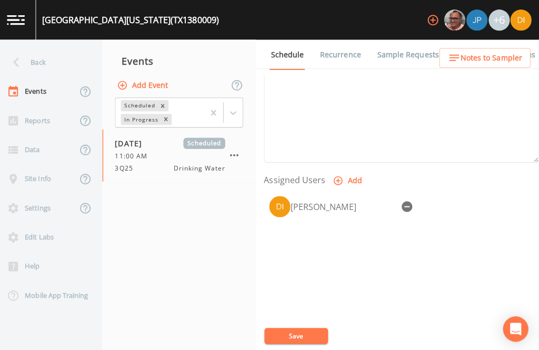
select select
click at [300, 341] on button "Save" at bounding box center [297, 334] width 63 height 16
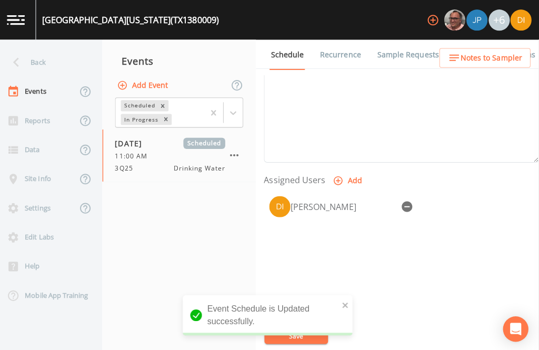
click at [46, 57] on div "Back" at bounding box center [47, 61] width 95 height 29
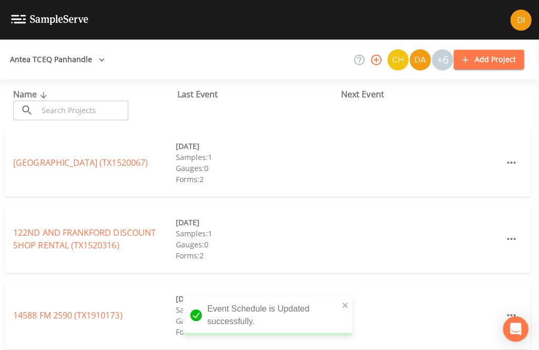
click at [97, 107] on input "text" at bounding box center [86, 109] width 90 height 19
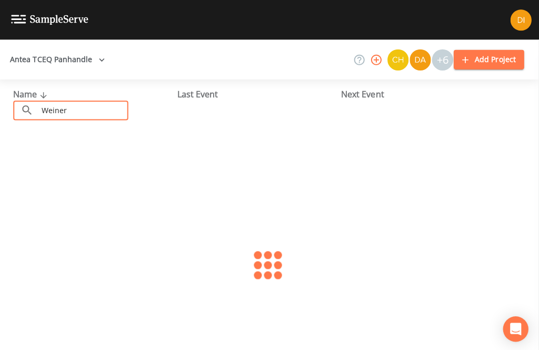
type input "[PERSON_NAME]"
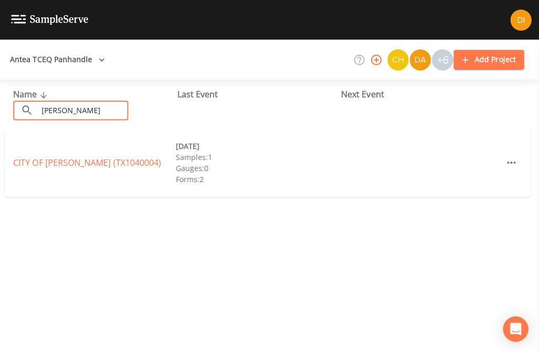
click at [93, 156] on link "CITY OF [PERSON_NAME] (TX1040004)" at bounding box center [90, 162] width 147 height 12
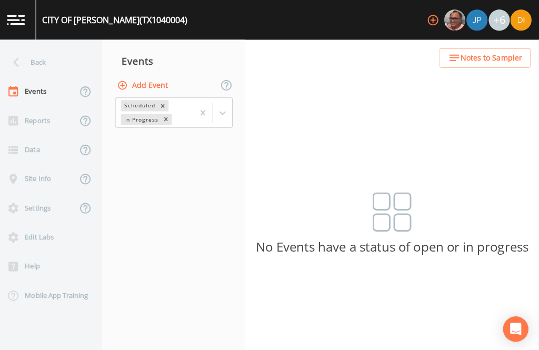
click at [149, 76] on button "Add Event" at bounding box center [146, 84] width 57 height 19
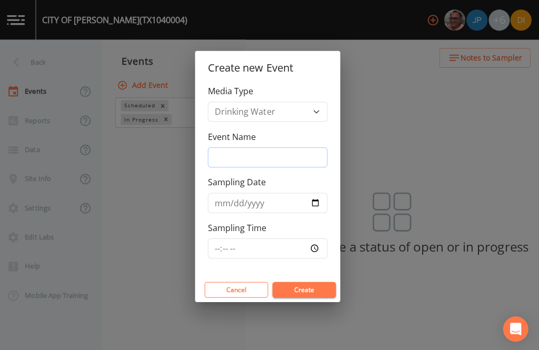
click at [289, 166] on input "Event Name" at bounding box center [269, 156] width 119 height 20
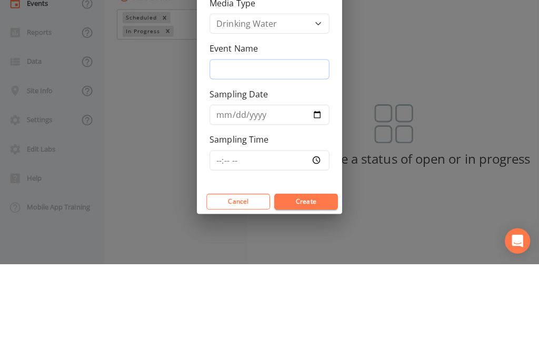
click at [302, 146] on input "Event Name" at bounding box center [269, 156] width 119 height 20
type input "3Q25"
click at [284, 192] on input "Sampling Date" at bounding box center [269, 202] width 119 height 20
type input "[DATE]"
click at [283, 260] on div "Create new Event Media Type Drinking Water Event Name 3Q25 Sampling Date [DATE]…" at bounding box center [269, 175] width 539 height 350
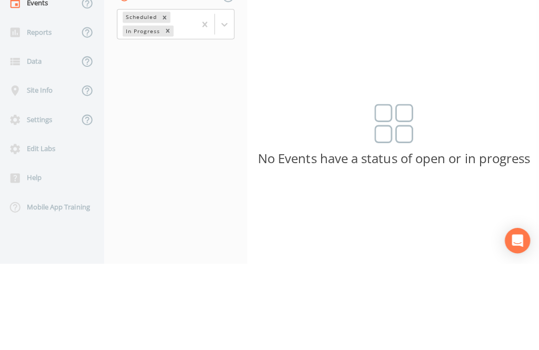
scroll to position [24, 0]
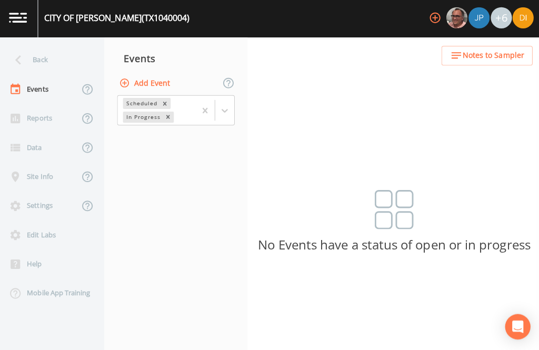
click at [144, 75] on button "Add Event" at bounding box center [146, 84] width 57 height 19
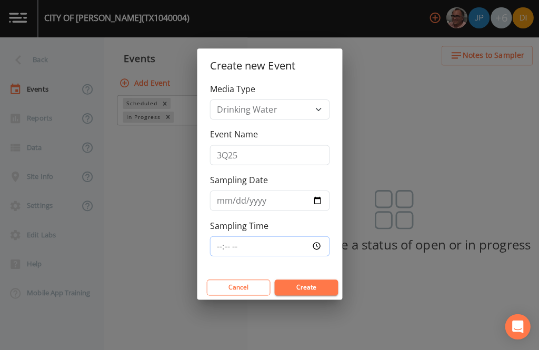
click at [289, 247] on input "Sampling Time" at bounding box center [269, 247] width 119 height 20
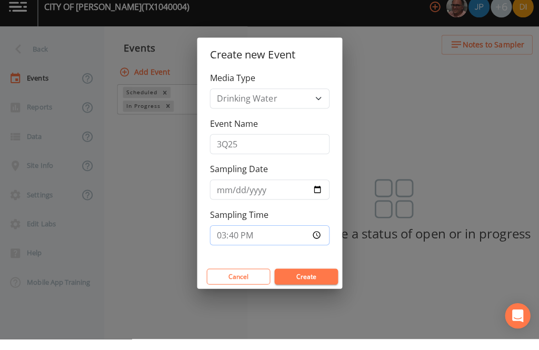
scroll to position [12, 0]
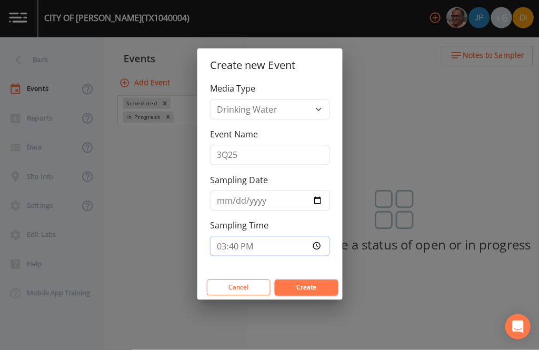
click at [295, 243] on input "15:40" at bounding box center [269, 247] width 119 height 20
type input "12:30"
click at [312, 281] on button "Create" at bounding box center [305, 288] width 63 height 16
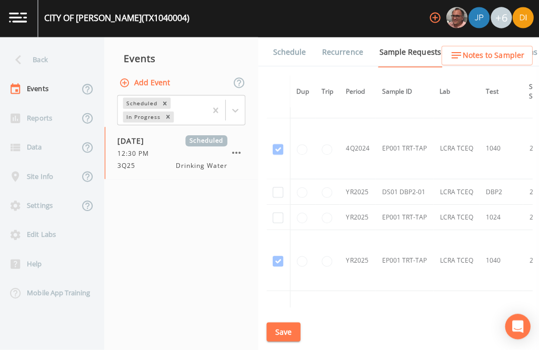
scroll to position [535, 0]
click at [275, 188] on input "checkbox" at bounding box center [278, 193] width 11 height 11
checkbox input "true"
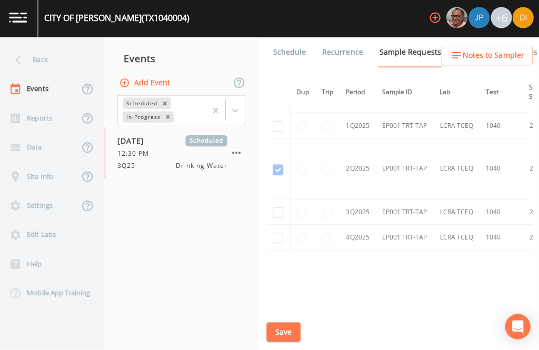
scroll to position [955, -1]
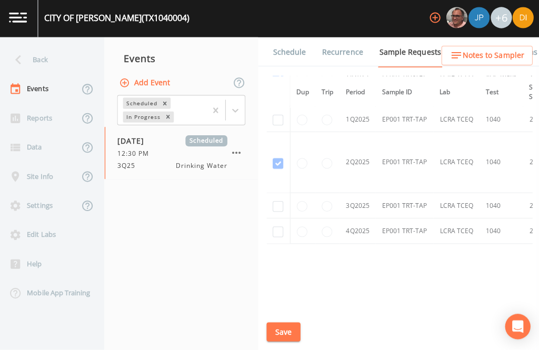
click at [275, 213] on input "checkbox" at bounding box center [278, 207] width 11 height 11
checkbox input "true"
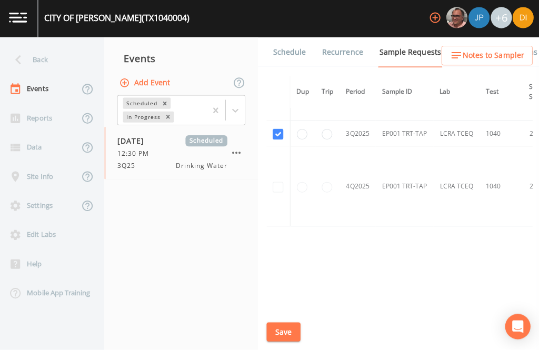
click at [293, 342] on button "Save" at bounding box center [283, 332] width 34 height 19
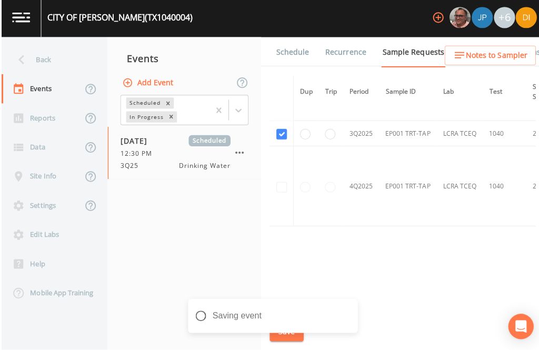
scroll to position [34, 0]
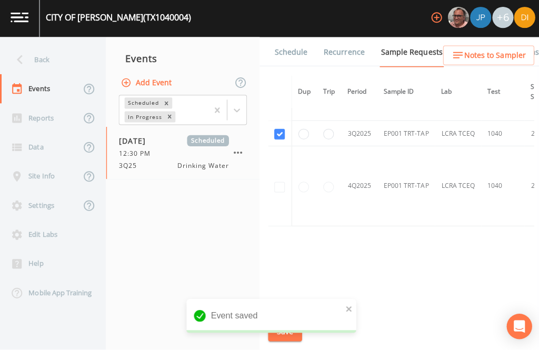
click at [284, 39] on link "Schedule" at bounding box center [289, 53] width 36 height 29
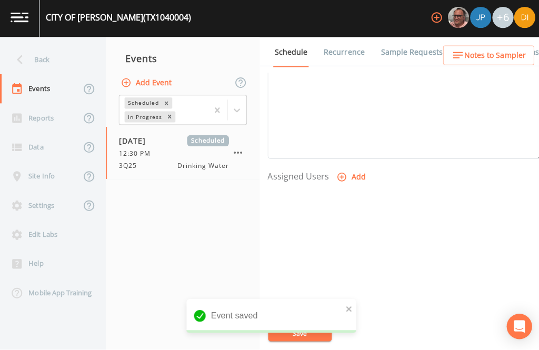
scroll to position [358, 0]
click at [350, 170] on button "Add" at bounding box center [349, 179] width 35 height 19
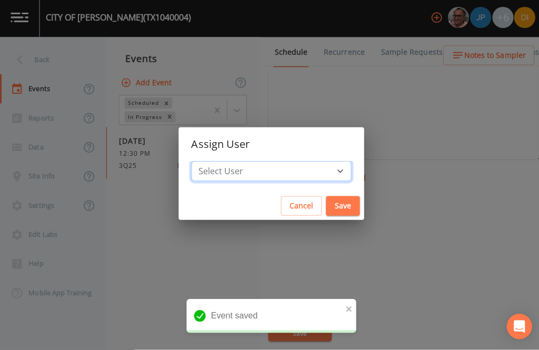
click at [298, 170] on select "Select User [PERSON_NAME] [PERSON_NAME] [PERSON_NAME] [PERSON_NAME] [PERSON_NAM…" at bounding box center [269, 173] width 159 height 20
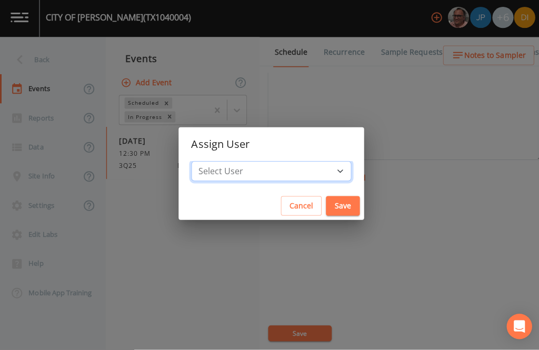
select select "344ec927-06d4-4db1-b173-80838cd52a46"
click at [324, 205] on button "Save" at bounding box center [341, 206] width 34 height 19
select select
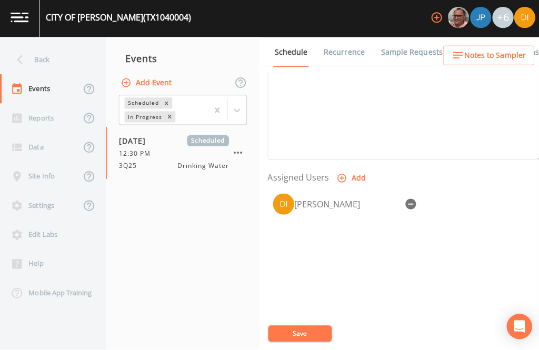
click at [308, 327] on button "Save" at bounding box center [297, 334] width 63 height 16
click at [45, 47] on div "Back" at bounding box center [47, 61] width 95 height 29
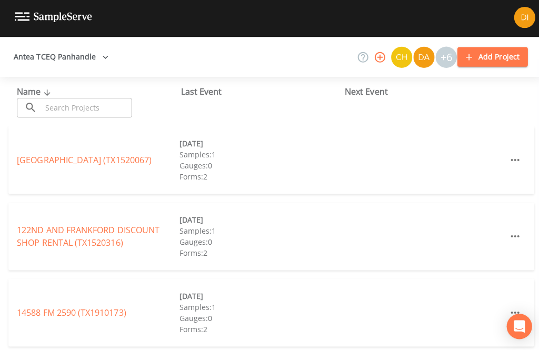
click at [97, 100] on input "text" at bounding box center [86, 109] width 90 height 19
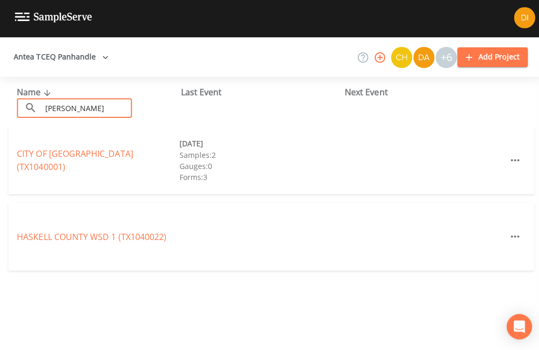
type input "[PERSON_NAME]"
click at [118, 149] on link "CITY OF [GEOGRAPHIC_DATA] (TX1040001)" at bounding box center [74, 161] width 115 height 24
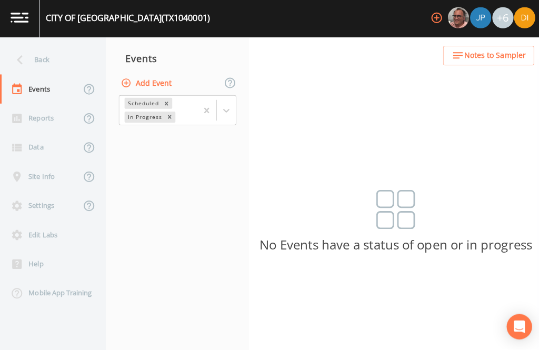
click at [166, 75] on button "Add Event" at bounding box center [146, 84] width 57 height 19
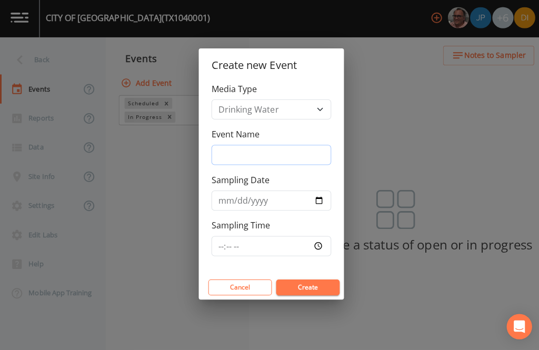
click at [299, 148] on input "Event Name" at bounding box center [269, 156] width 119 height 20
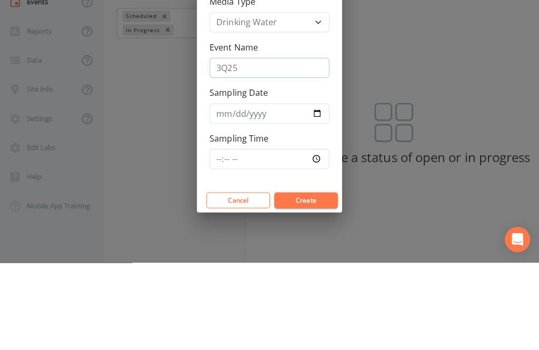
type input "3Q25"
click at [266, 192] on input "Sampling Date" at bounding box center [269, 202] width 119 height 20
type input "[DATE]"
click at [291, 239] on div "Create new Event Media Type Drinking Water Event Name 3Q25 Sampling Date [DATE]…" at bounding box center [269, 175] width 539 height 350
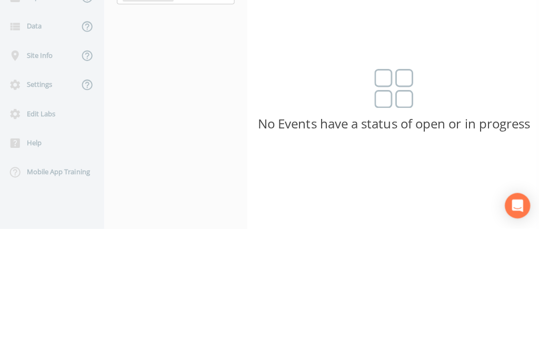
click at [153, 84] on button "Add Event" at bounding box center [146, 84] width 57 height 19
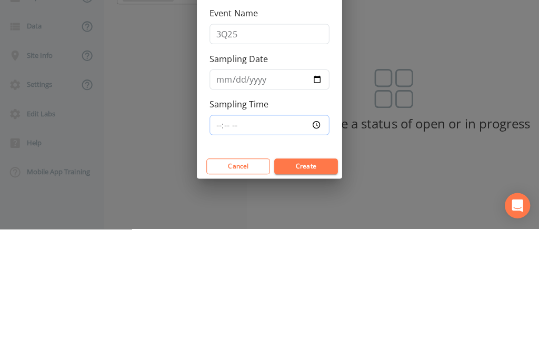
click at [288, 249] on input "Sampling Time" at bounding box center [269, 247] width 119 height 20
type input "13:00"
click at [318, 284] on button "Create" at bounding box center [305, 288] width 63 height 16
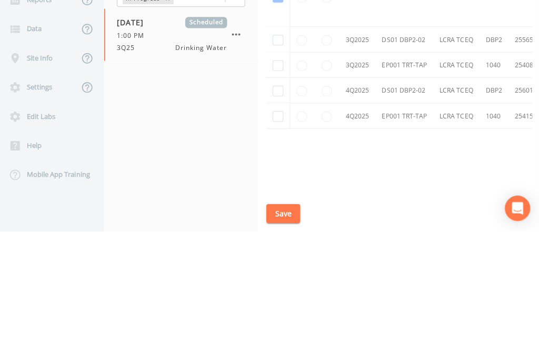
scroll to position [641, -1]
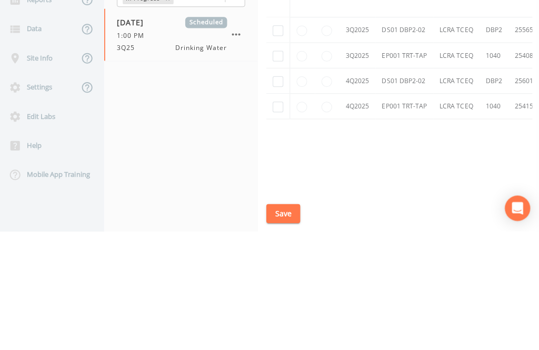
click at [280, 156] on input "checkbox" at bounding box center [278, 150] width 11 height 11
checkbox input "true"
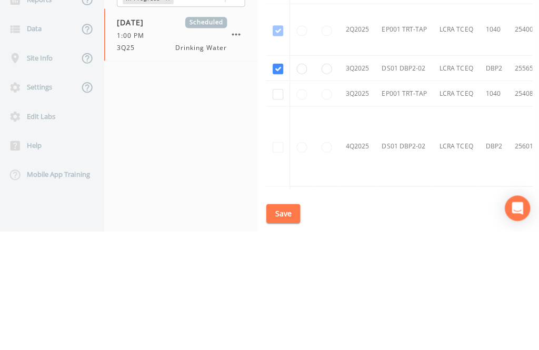
scroll to position [501, 0]
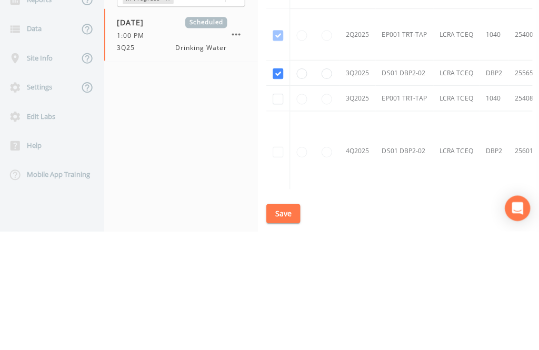
click at [279, 224] on input "checkbox" at bounding box center [278, 218] width 11 height 11
checkbox input "true"
click at [283, 342] on button "Save" at bounding box center [283, 332] width 34 height 19
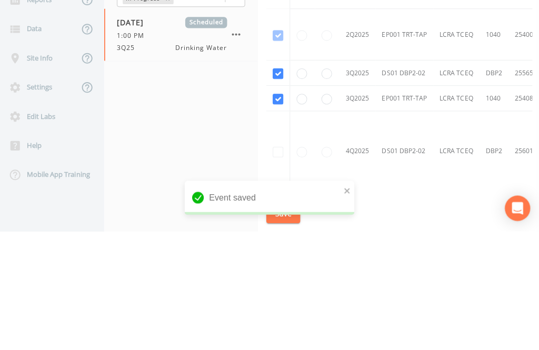
click at [289, 48] on link "Schedule" at bounding box center [289, 53] width 36 height 29
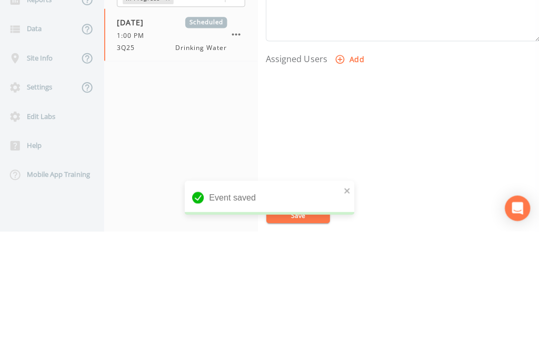
scroll to position [358, 0]
click at [352, 175] on button "Add" at bounding box center [349, 179] width 35 height 19
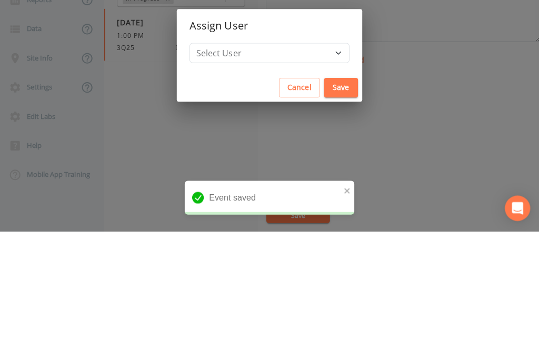
scroll to position [2, 0]
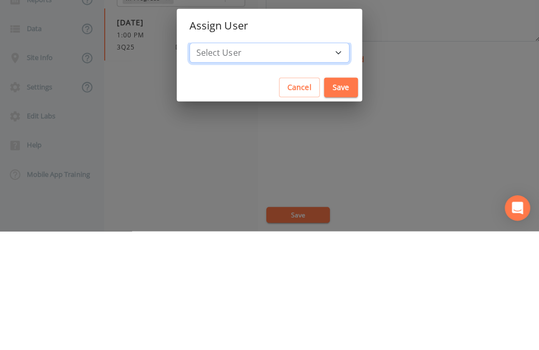
click at [298, 183] on select "Select User [PERSON_NAME] [PERSON_NAME] [PERSON_NAME] [PERSON_NAME] [PERSON_NAM…" at bounding box center [269, 173] width 159 height 20
click at [299, 183] on select "Select User [PERSON_NAME] [PERSON_NAME] [PERSON_NAME] [PERSON_NAME] [PERSON_NAM…" at bounding box center [269, 173] width 159 height 20
select select "344ec927-06d4-4db1-b173-80838cd52a46"
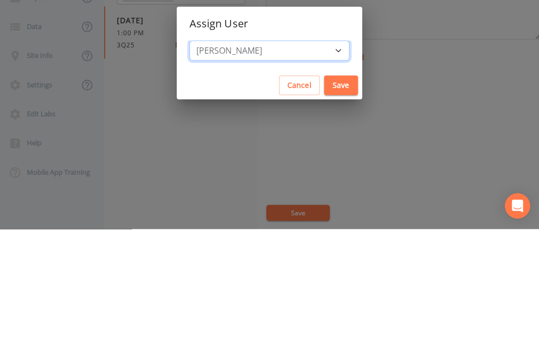
scroll to position [0, 0]
click at [324, 203] on button "Save" at bounding box center [341, 206] width 34 height 19
select select
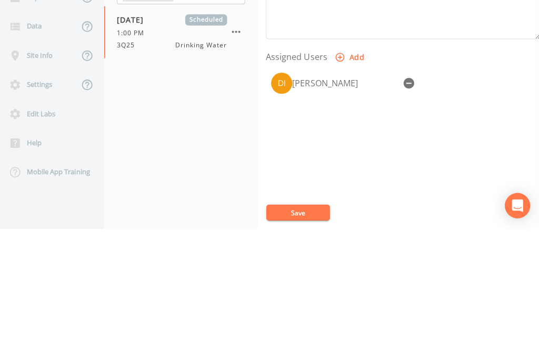
scroll to position [34, 0]
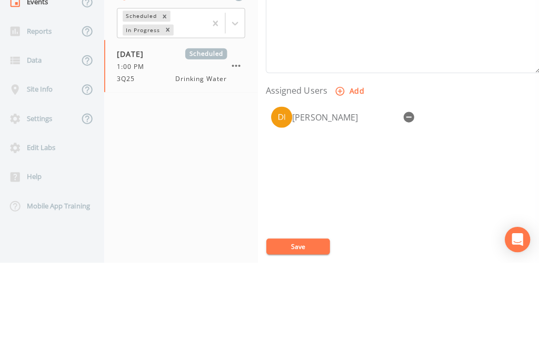
click at [309, 326] on button "Save" at bounding box center [297, 334] width 63 height 16
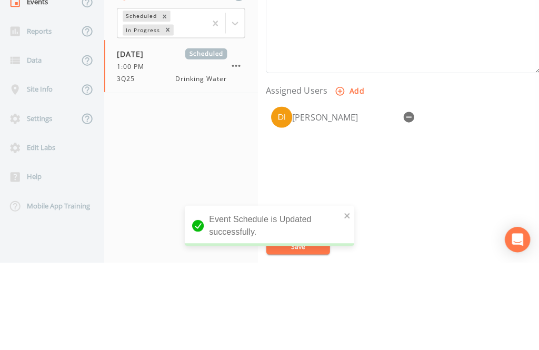
click at [44, 47] on div "Back" at bounding box center [47, 61] width 95 height 29
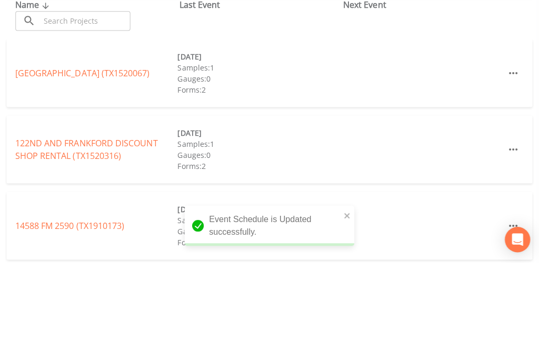
click at [86, 100] on input "text" at bounding box center [86, 109] width 90 height 19
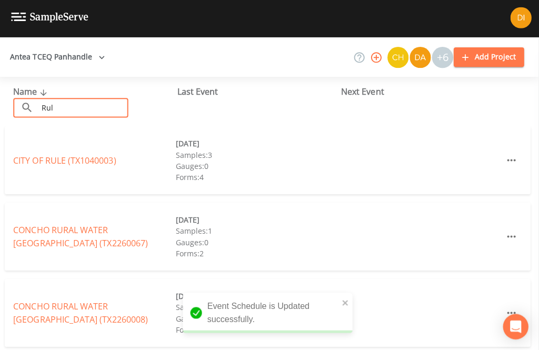
type input "Rule"
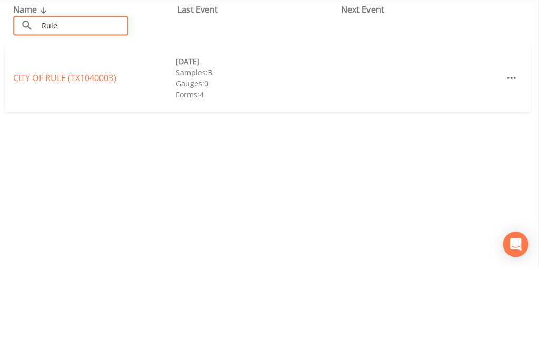
click at [106, 156] on link "CITY OF RULE (TX1040003)" at bounding box center [68, 162] width 102 height 12
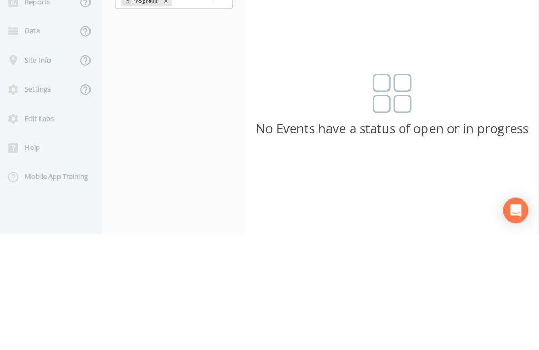
click at [158, 80] on button "Add Event" at bounding box center [146, 84] width 57 height 19
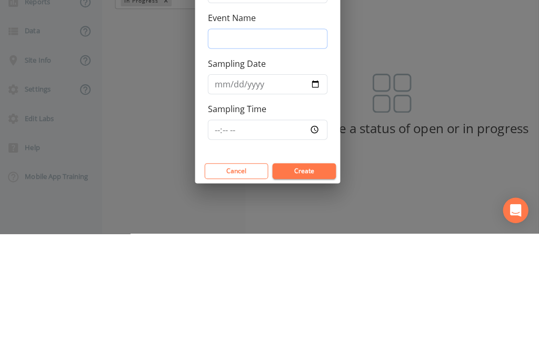
click at [291, 148] on input "Event Name" at bounding box center [269, 156] width 119 height 20
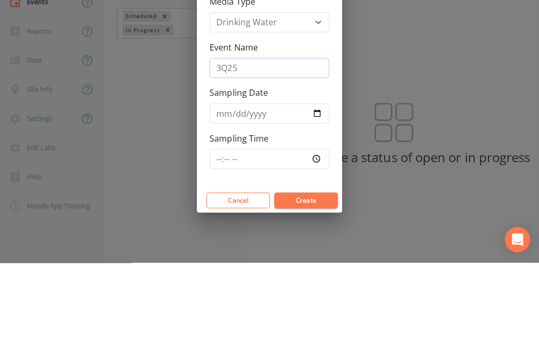
type input "3Q25"
click at [267, 192] on input "Sampling Date" at bounding box center [269, 202] width 119 height 20
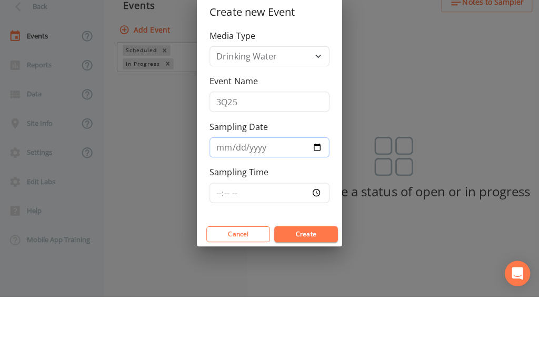
type input "[DATE]"
click at [289, 245] on div "Create new Event Media Type Drinking Water Event Name 3Q25 Sampling Date [DATE]…" at bounding box center [269, 175] width 539 height 350
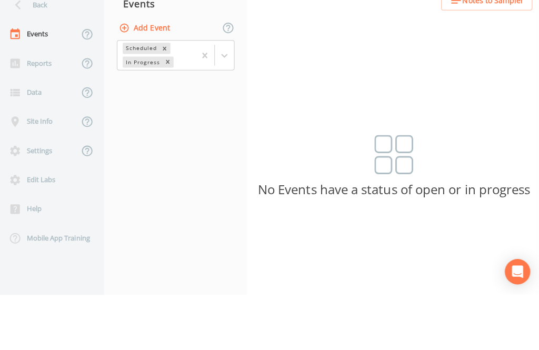
scroll to position [0, 0]
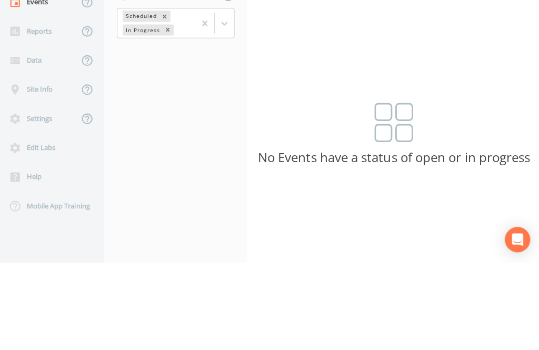
click at [155, 87] on button "Add Event" at bounding box center [146, 84] width 57 height 19
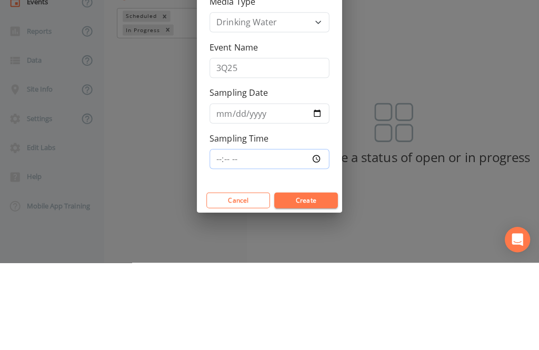
click at [253, 246] on input "Sampling Time" at bounding box center [269, 247] width 119 height 20
type input "13:30"
click at [317, 289] on button "Create" at bounding box center [305, 288] width 63 height 16
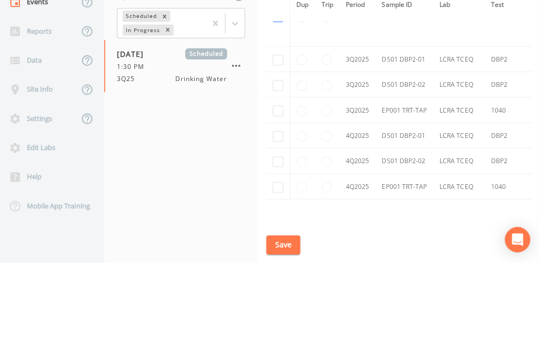
scroll to position [1788, -1]
click at [279, 206] on input "checkbox" at bounding box center [278, 201] width 11 height 11
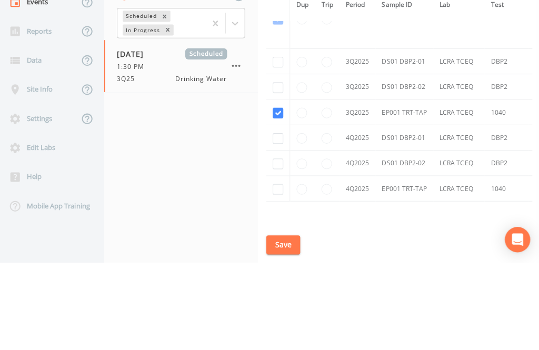
checkbox input "true"
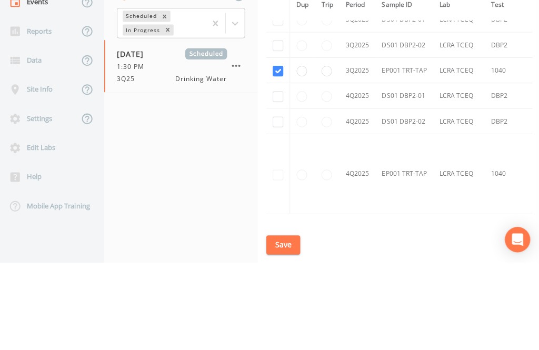
scroll to position [1544, 0]
click at [277, 141] on input "checkbox" at bounding box center [278, 135] width 11 height 11
checkbox input "true"
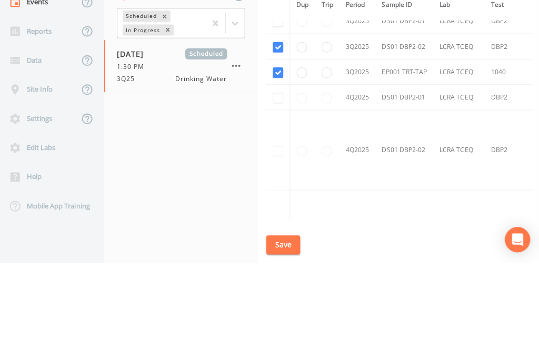
click at [280, 116] on input "checkbox" at bounding box center [278, 110] width 11 height 11
checkbox input "true"
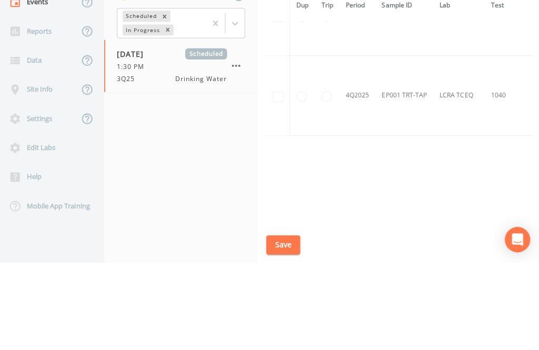
scroll to position [1737, 0]
click at [287, 342] on button "Save" at bounding box center [283, 332] width 34 height 19
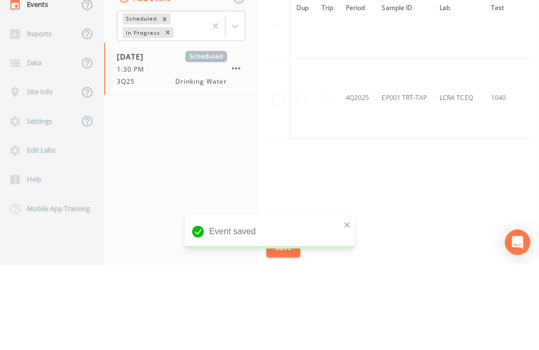
click at [294, 51] on link "Schedule" at bounding box center [289, 53] width 36 height 29
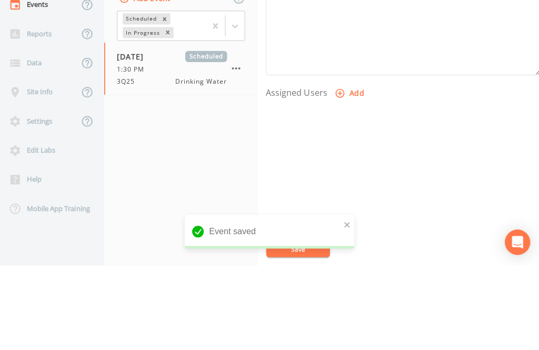
scroll to position [358, 0]
click at [348, 179] on button "Add" at bounding box center [349, 179] width 35 height 19
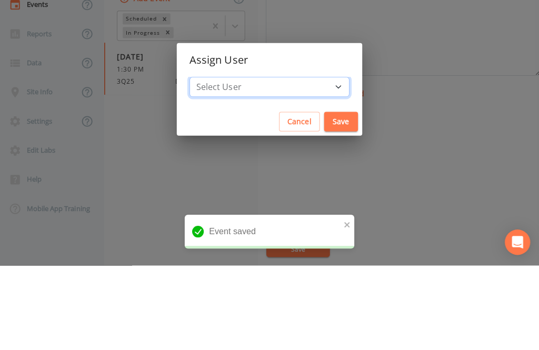
click at [296, 183] on select "Select User [PERSON_NAME] [PERSON_NAME] [PERSON_NAME] [PERSON_NAME] [PERSON_NAM…" at bounding box center [269, 173] width 159 height 20
select select "344ec927-06d4-4db1-b173-80838cd52a46"
click at [324, 217] on button "Save" at bounding box center [341, 206] width 34 height 19
select select
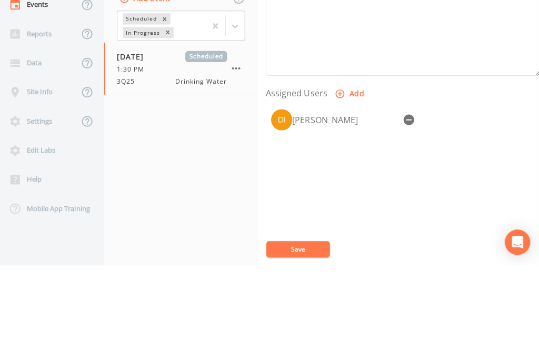
click at [303, 341] on button "Save" at bounding box center [297, 334] width 63 height 16
click at [41, 57] on div "Back" at bounding box center [47, 61] width 95 height 29
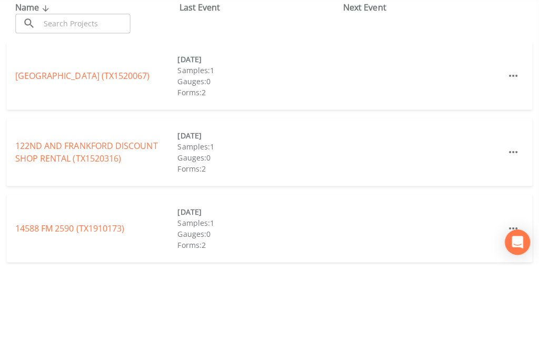
click at [104, 101] on input "text" at bounding box center [86, 109] width 90 height 19
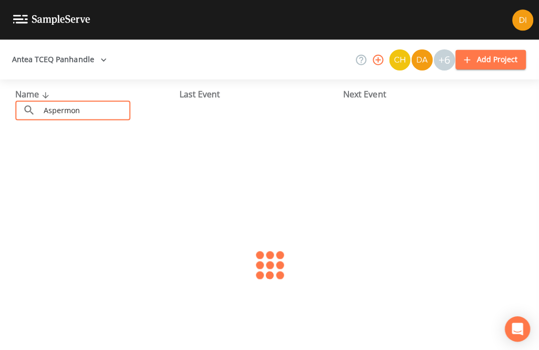
type input "Aspermont"
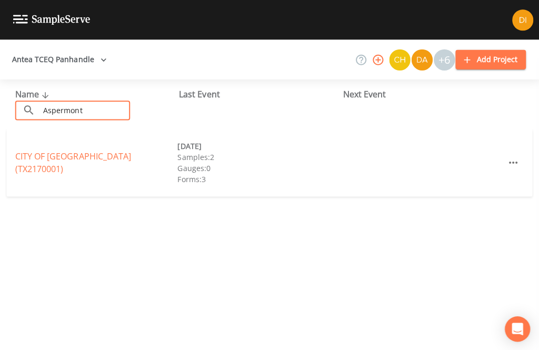
click at [128, 160] on link "CITY OF [GEOGRAPHIC_DATA] (TX2170001)" at bounding box center [74, 161] width 115 height 24
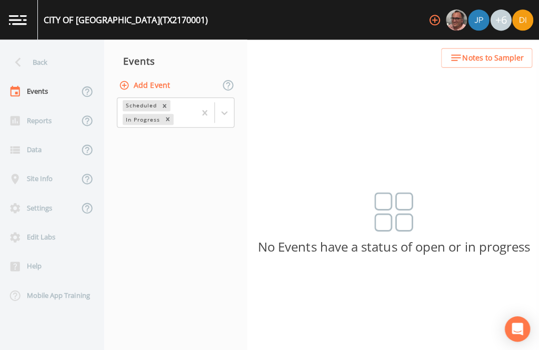
click at [162, 76] on button "Add Event" at bounding box center [146, 84] width 57 height 19
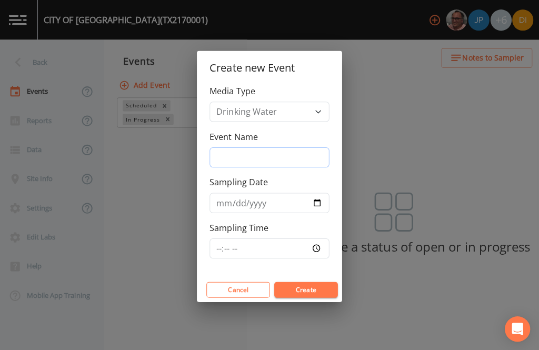
click at [263, 166] on input "Event Name" at bounding box center [269, 156] width 119 height 20
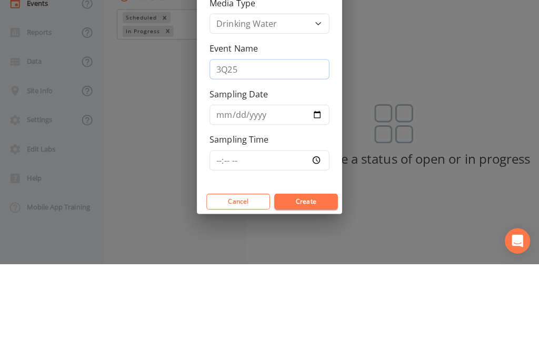
type input "3Q25"
click at [282, 192] on input "Sampling Date" at bounding box center [269, 202] width 119 height 20
type input "[DATE]"
click at [284, 257] on div "Create new Event Media Type Drinking Water Event Name 3Q25 Sampling Date [DATE]…" at bounding box center [269, 175] width 539 height 350
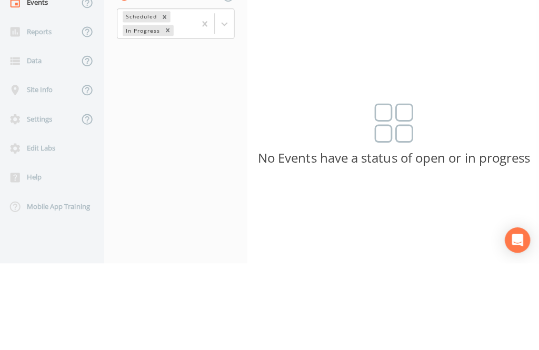
scroll to position [4, 0]
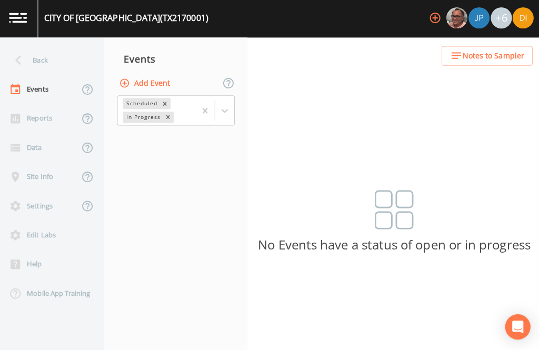
click at [159, 76] on button "Add Event" at bounding box center [146, 84] width 57 height 19
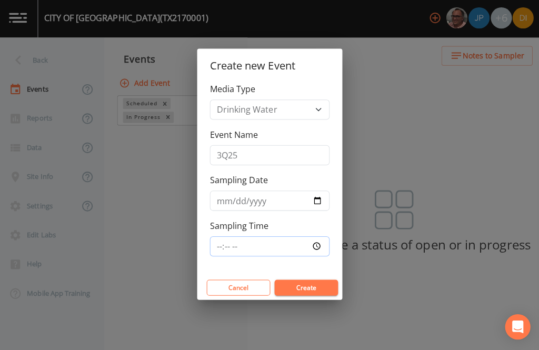
click at [263, 240] on input "Sampling Time" at bounding box center [269, 247] width 119 height 20
type input "14:00"
click at [311, 284] on button "Create" at bounding box center [305, 288] width 63 height 16
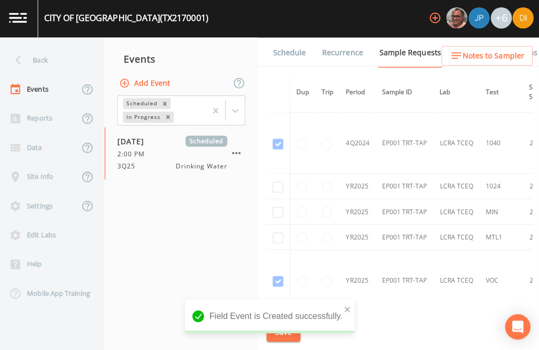
scroll to position [843, 0]
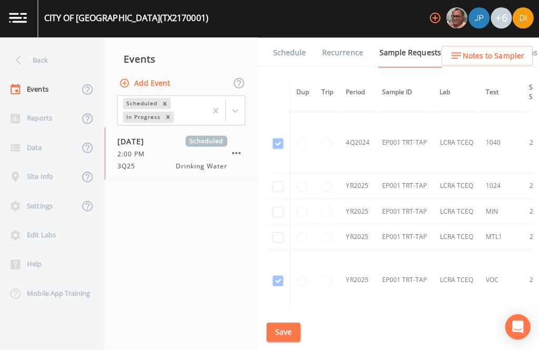
click at [273, 185] on input "checkbox" at bounding box center [278, 187] width 11 height 11
checkbox input "true"
click at [276, 211] on input "checkbox" at bounding box center [278, 212] width 11 height 11
checkbox input "true"
click at [276, 243] on input "checkbox" at bounding box center [278, 238] width 11 height 11
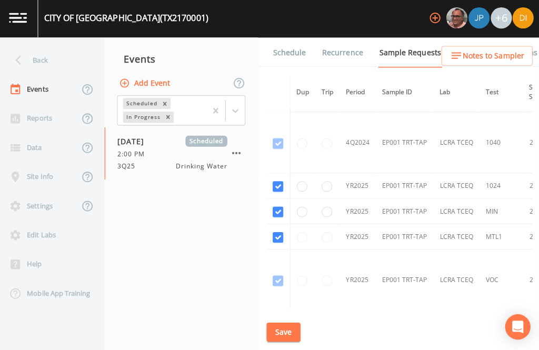
checkbox input "true"
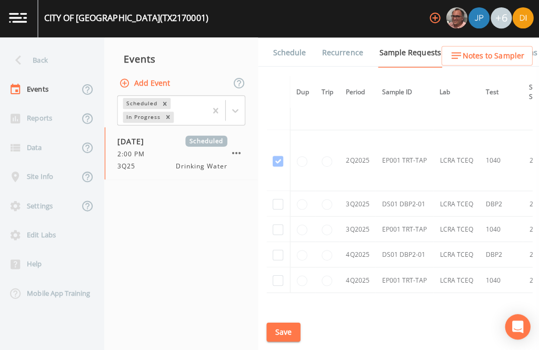
scroll to position [1412, -1]
click at [274, 209] on input "checkbox" at bounding box center [278, 204] width 11 height 11
checkbox input "true"
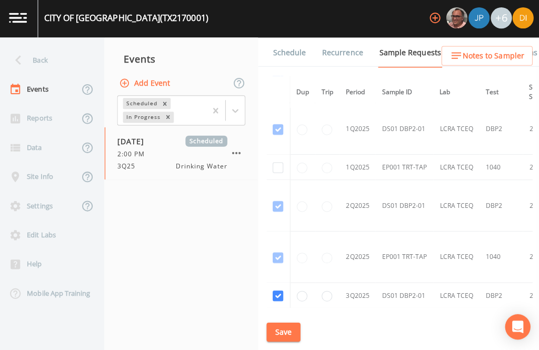
scroll to position [34, 0]
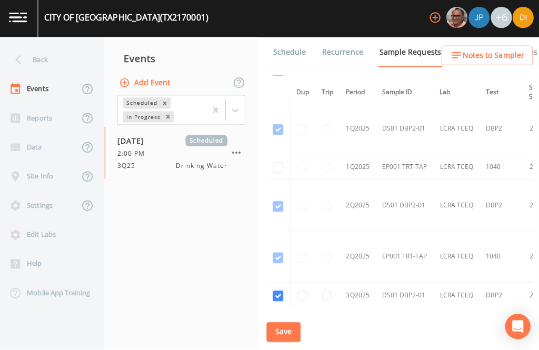
click at [283, 323] on button "Save" at bounding box center [283, 332] width 34 height 19
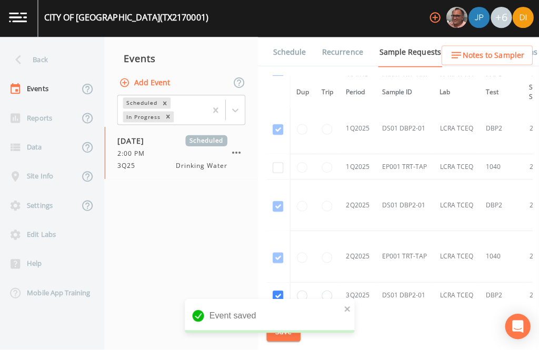
click at [288, 39] on link "Schedule" at bounding box center [289, 53] width 36 height 29
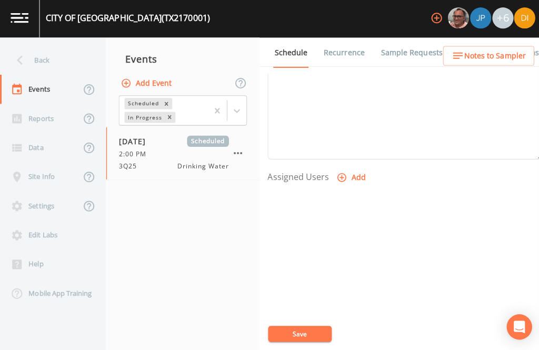
scroll to position [358, 0]
click at [344, 170] on button "Add" at bounding box center [349, 179] width 35 height 19
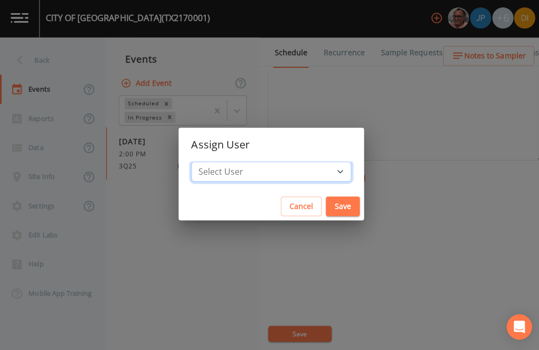
click at [296, 174] on select "Select User [PERSON_NAME] [PERSON_NAME] [PERSON_NAME] [PERSON_NAME] [PERSON_NAM…" at bounding box center [269, 173] width 159 height 20
select select "344ec927-06d4-4db1-b173-80838cd52a46"
click at [324, 200] on button "Save" at bounding box center [341, 206] width 34 height 19
select select
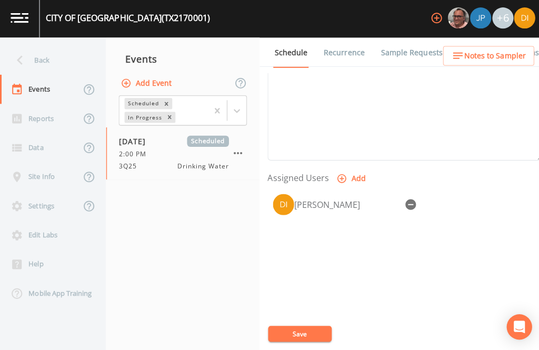
click at [315, 331] on button "Save" at bounding box center [297, 334] width 63 height 16
click at [53, 47] on div "Back" at bounding box center [47, 61] width 95 height 29
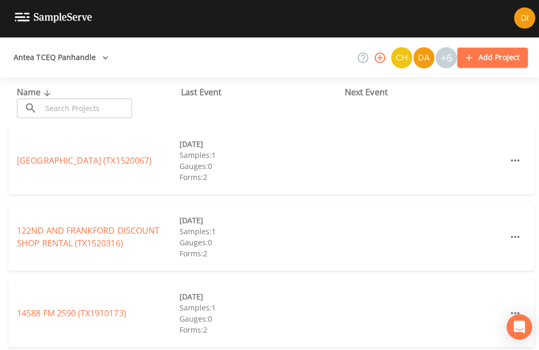
click at [103, 100] on input "text" at bounding box center [86, 109] width 90 height 19
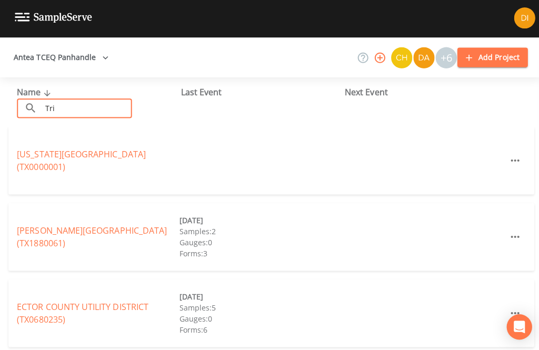
click at [95, 100] on input "Tri" at bounding box center [86, 109] width 90 height 19
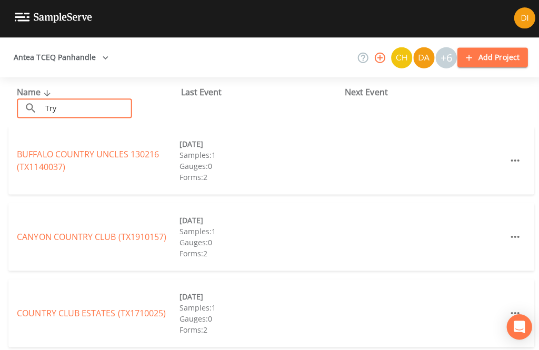
click at [80, 100] on input "Try" at bounding box center [86, 109] width 90 height 19
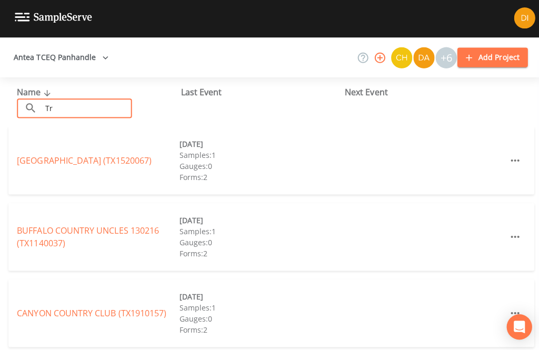
type input "T"
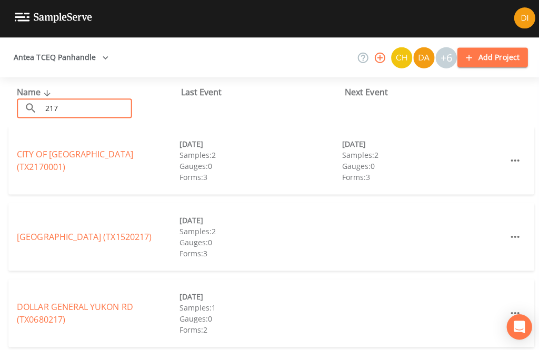
type input "217"
click at [163, 87] on div "Name ​ 217 ​" at bounding box center [98, 103] width 163 height 32
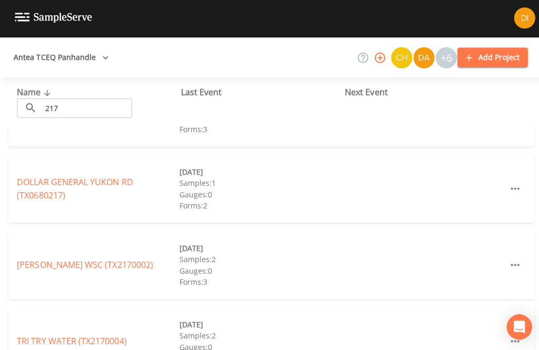
scroll to position [123, 0]
click at [104, 336] on link "TRI TRY WATER (TX2170004)" at bounding box center [71, 342] width 109 height 12
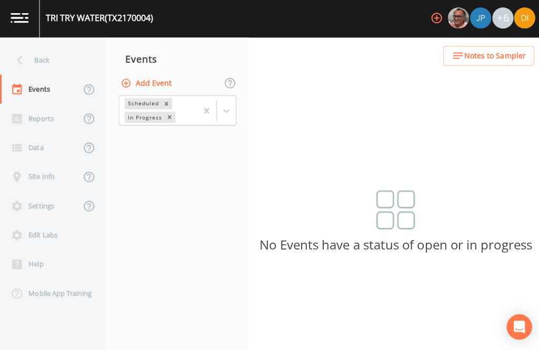
click at [164, 75] on button "Add Event" at bounding box center [146, 84] width 57 height 19
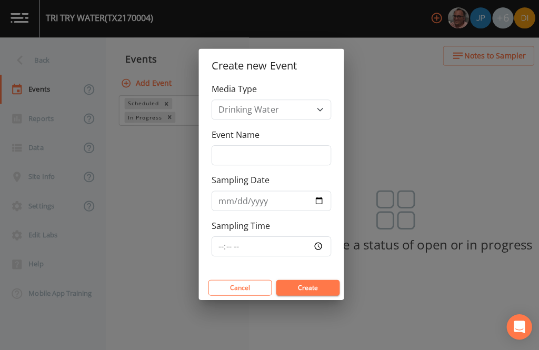
click at [266, 142] on div "Event Name" at bounding box center [269, 147] width 119 height 37
click at [271, 155] on input "Event Name" at bounding box center [269, 156] width 119 height 20
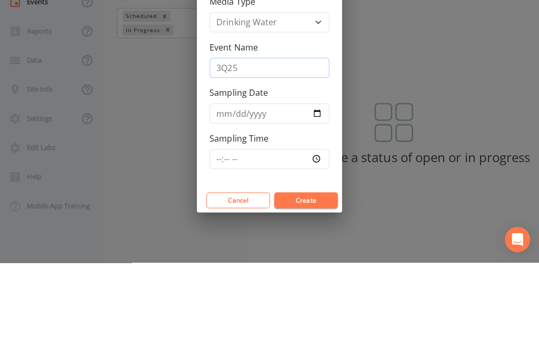
type input "3Q25"
click at [274, 192] on input "Sampling Date" at bounding box center [269, 202] width 119 height 20
type input "[DATE]"
click at [277, 237] on div "Create new Event Media Type Drinking Water Event Name 3Q25 Sampling Date [DATE]…" at bounding box center [269, 175] width 539 height 350
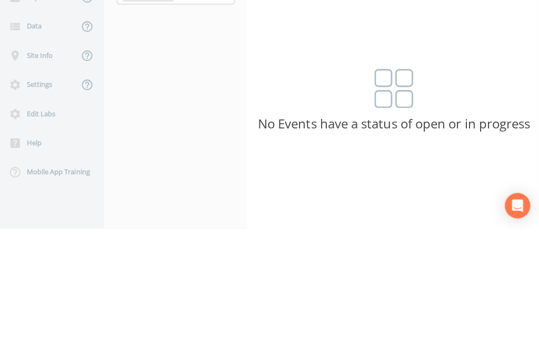
click at [154, 85] on button "Add Event" at bounding box center [146, 84] width 57 height 19
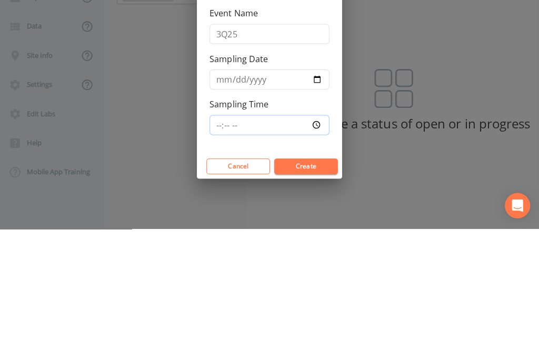
click at [287, 239] on input "Sampling Time" at bounding box center [269, 247] width 119 height 20
type input "14:30"
click at [316, 283] on button "Create" at bounding box center [305, 288] width 63 height 16
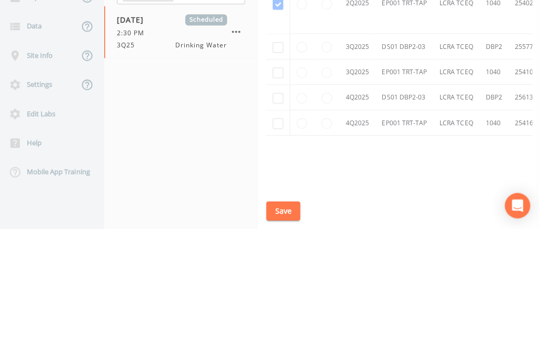
scroll to position [687, -1]
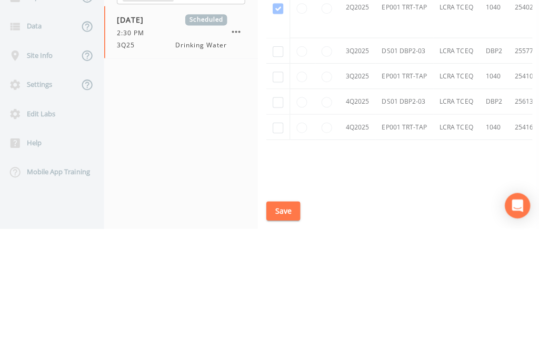
click at [274, 204] on input "checkbox" at bounding box center [278, 199] width 11 height 11
checkbox input "true"
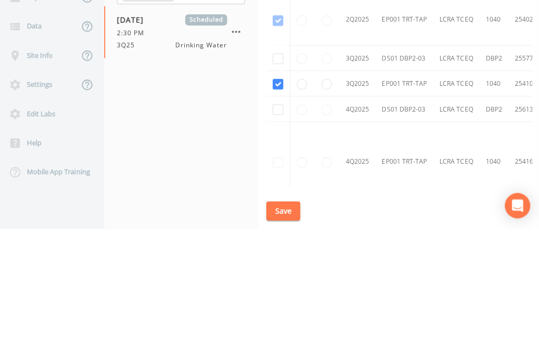
scroll to position [563, 0]
click at [276, 187] on input "checkbox" at bounding box center [278, 182] width 11 height 11
checkbox input "true"
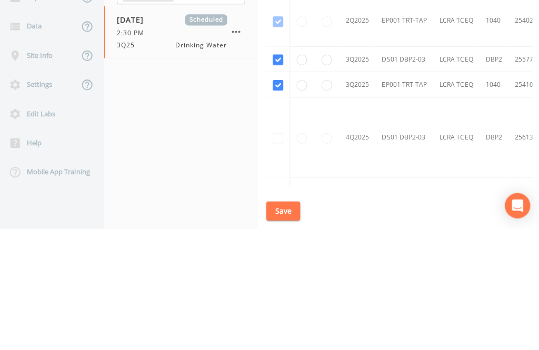
click at [294, 55] on link "Schedule" at bounding box center [289, 53] width 36 height 29
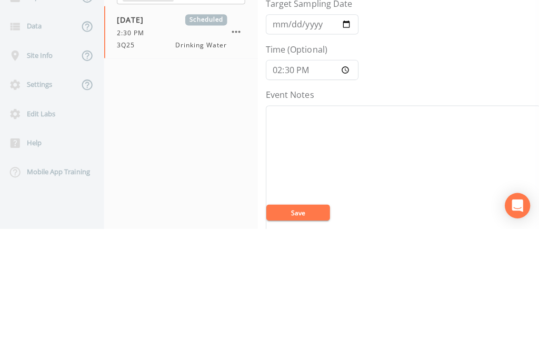
click at [409, 57] on link "Sample Requests" at bounding box center [409, 53] width 64 height 29
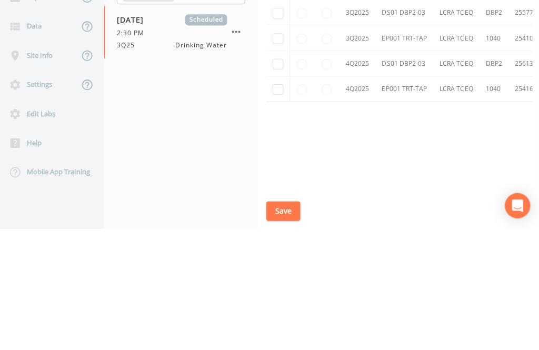
scroll to position [737, 0]
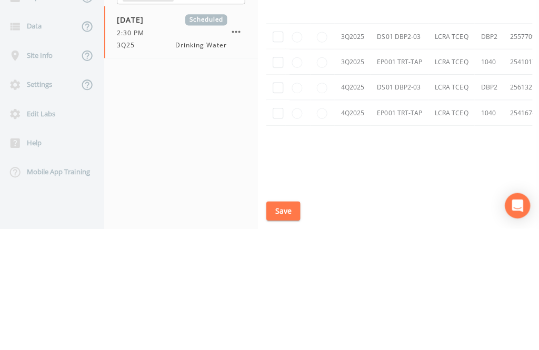
click at [280, 190] on input "checkbox" at bounding box center [278, 184] width 11 height 11
checkbox input "true"
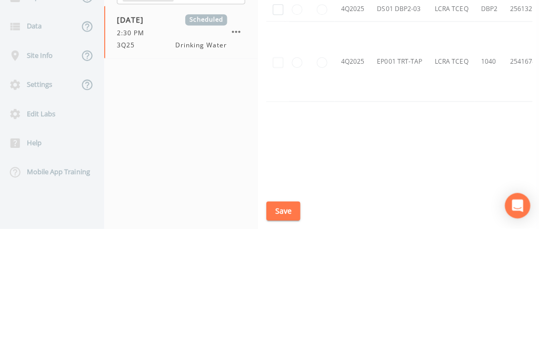
scroll to position [611, 6]
click at [277, 139] on input "checkbox" at bounding box center [278, 133] width 11 height 11
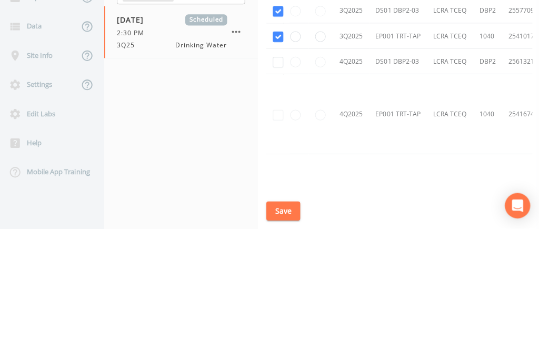
checkbox input "true"
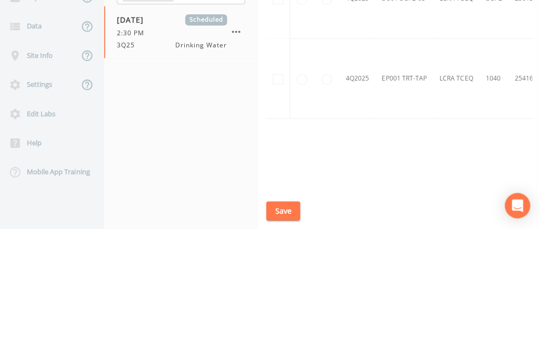
scroll to position [2, 0]
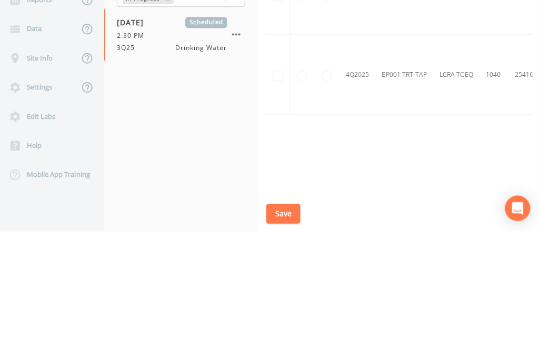
click at [291, 342] on button "Save" at bounding box center [283, 332] width 34 height 19
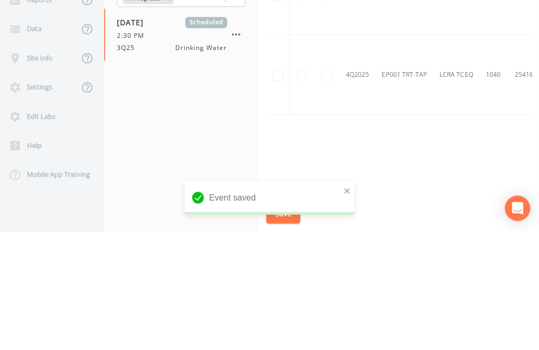
click at [288, 49] on link "Schedule" at bounding box center [289, 53] width 36 height 29
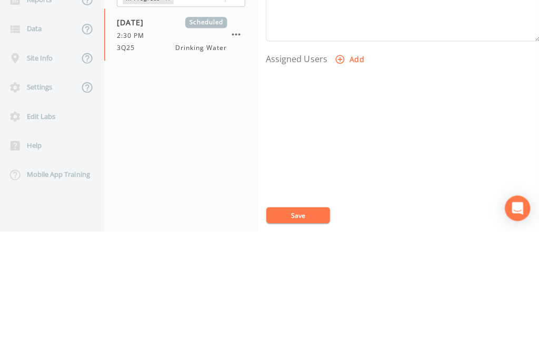
click at [344, 173] on button "Add" at bounding box center [349, 178] width 35 height 19
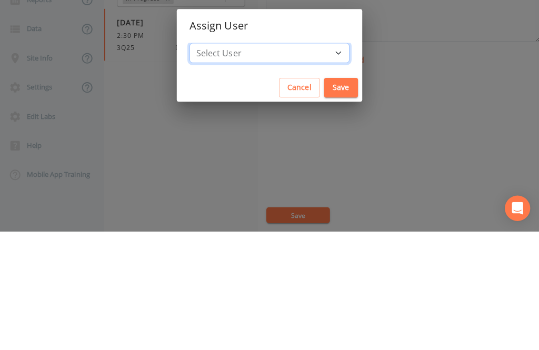
click at [288, 183] on select "Select User [PERSON_NAME] [PERSON_NAME] [PERSON_NAME] [PERSON_NAME] [PERSON_NAM…" at bounding box center [269, 173] width 159 height 20
select select "344ec927-06d4-4db1-b173-80838cd52a46"
click at [324, 217] on button "Save" at bounding box center [341, 206] width 34 height 19
select select
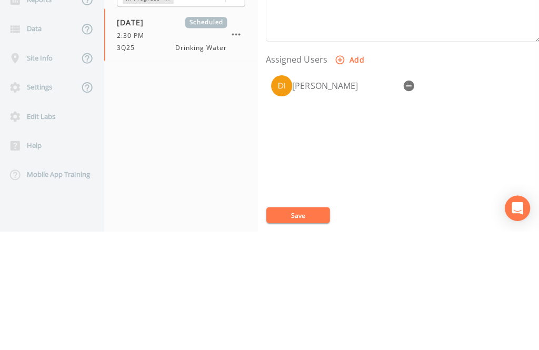
click at [307, 341] on button "Save" at bounding box center [297, 334] width 63 height 16
click at [300, 341] on button "Save" at bounding box center [297, 334] width 63 height 16
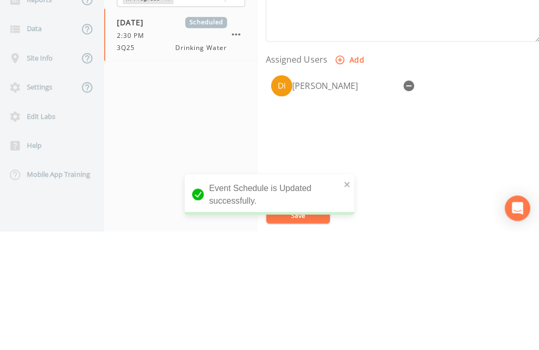
click at [54, 53] on div "Back" at bounding box center [47, 61] width 95 height 29
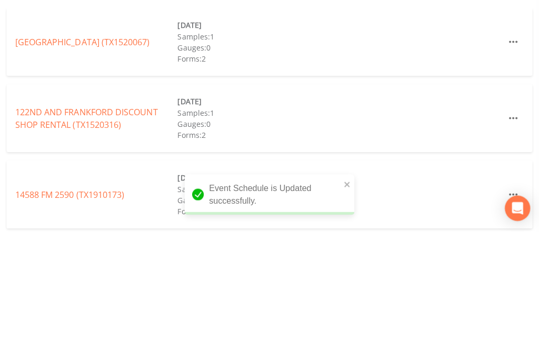
click at [102, 109] on input "text" at bounding box center [86, 109] width 90 height 19
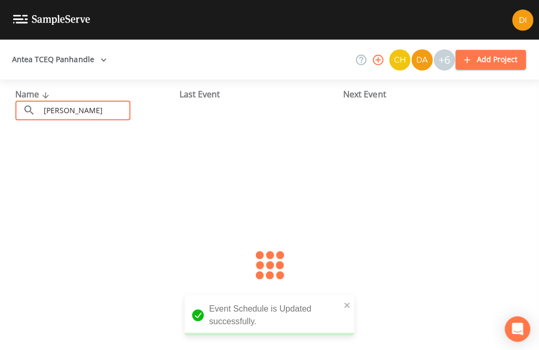
type input "[PERSON_NAME]"
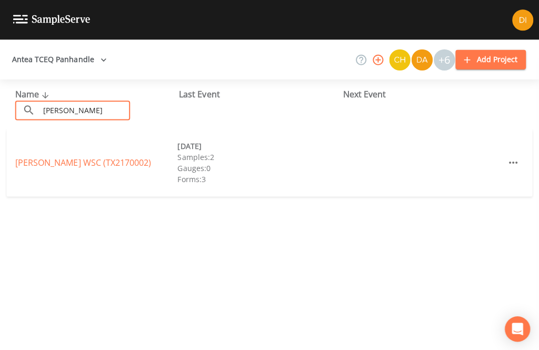
click at [99, 157] on link "[PERSON_NAME] WSC (TX2170002)" at bounding box center [84, 162] width 135 height 12
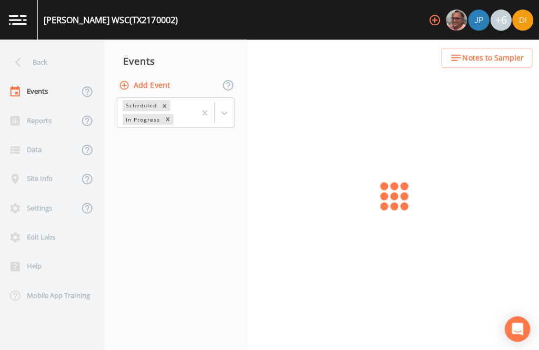
click at [162, 80] on button "Add Event" at bounding box center [146, 84] width 57 height 19
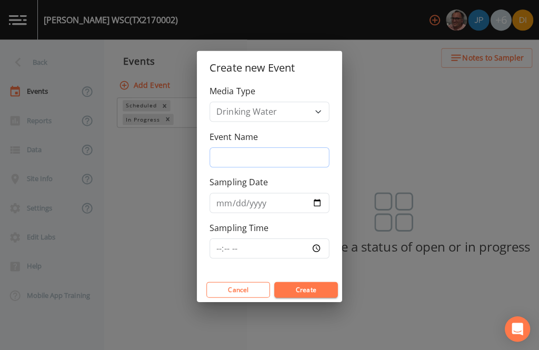
click at [266, 166] on input "Event Name" at bounding box center [269, 156] width 119 height 20
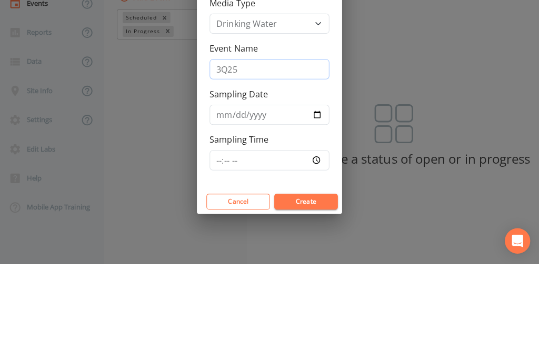
type input "3Q25"
click at [282, 192] on input "Sampling Date" at bounding box center [269, 202] width 119 height 20
type input "[DATE]"
click at [288, 257] on div "Create new Event Media Type Drinking Water Event Name 3Q25 Sampling Date [DATE]…" at bounding box center [269, 175] width 539 height 350
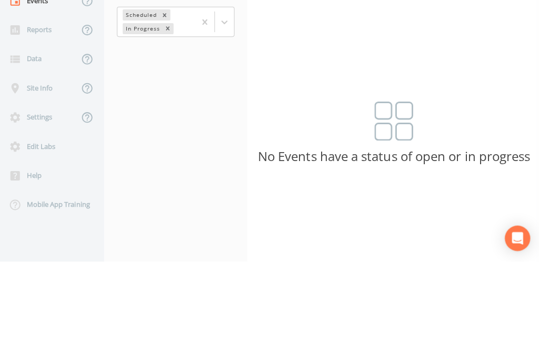
click at [162, 78] on button "Add Event" at bounding box center [146, 84] width 57 height 19
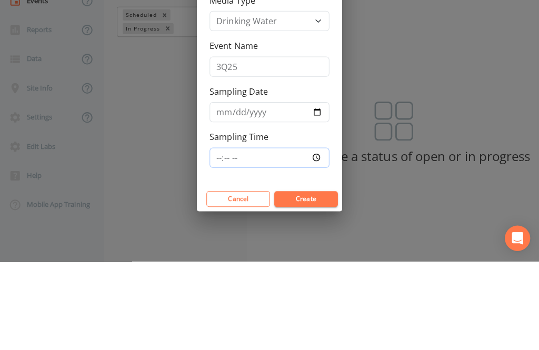
click at [263, 243] on input "Sampling Time" at bounding box center [269, 247] width 119 height 20
type input "15:00"
click at [316, 290] on button "Create" at bounding box center [305, 288] width 63 height 16
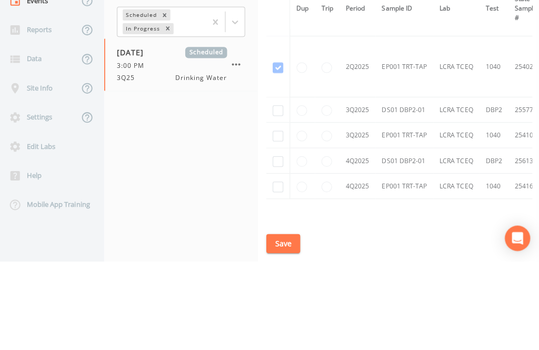
scroll to position [596, 0]
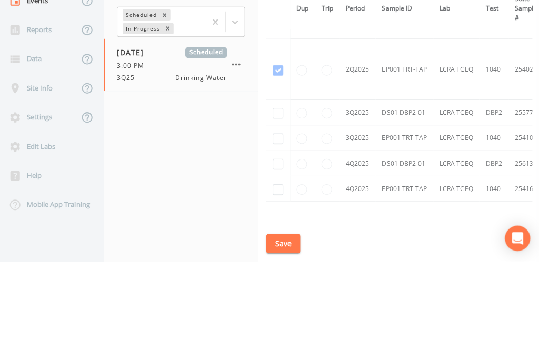
click at [276, 208] on input "checkbox" at bounding box center [278, 202] width 11 height 11
checkbox input "true"
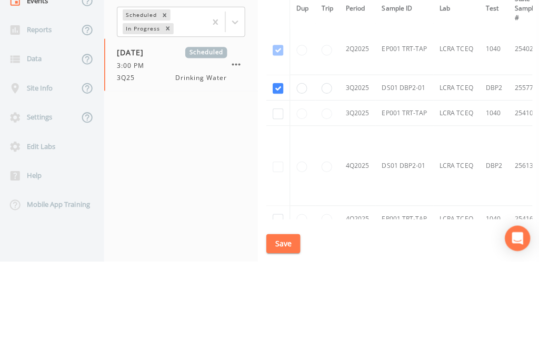
scroll to position [516, 0]
click at [274, 209] on input "checkbox" at bounding box center [278, 203] width 11 height 11
checkbox input "true"
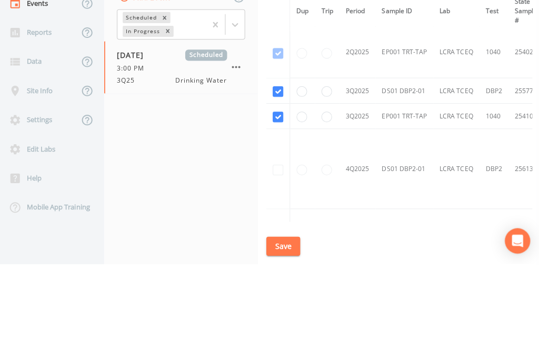
click at [285, 342] on button "Save" at bounding box center [283, 332] width 34 height 19
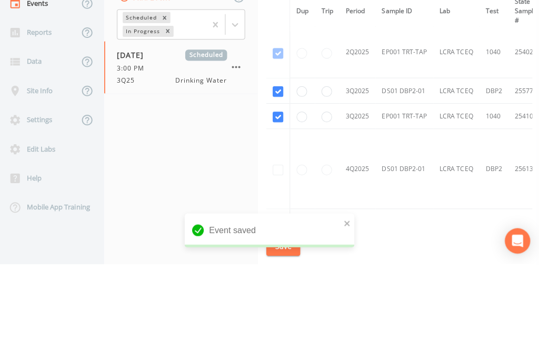
click at [294, 50] on link "Schedule" at bounding box center [289, 53] width 36 height 29
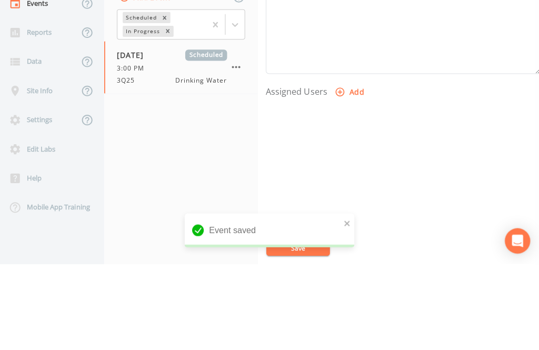
scroll to position [358, 0]
click at [347, 176] on button "Add" at bounding box center [349, 179] width 35 height 19
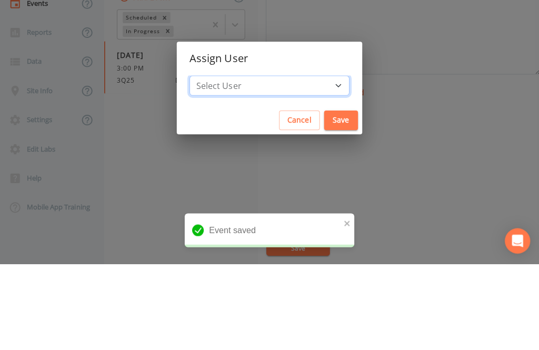
click at [290, 183] on select "Select User [PERSON_NAME] [PERSON_NAME] [PERSON_NAME] [PERSON_NAME] [PERSON_NAM…" at bounding box center [269, 173] width 159 height 20
select select "344ec927-06d4-4db1-b173-80838cd52a46"
click at [324, 217] on button "Save" at bounding box center [341, 206] width 34 height 19
select select
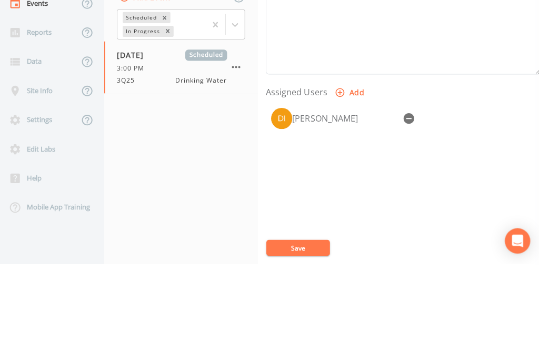
click at [307, 341] on button "Save" at bounding box center [297, 334] width 63 height 16
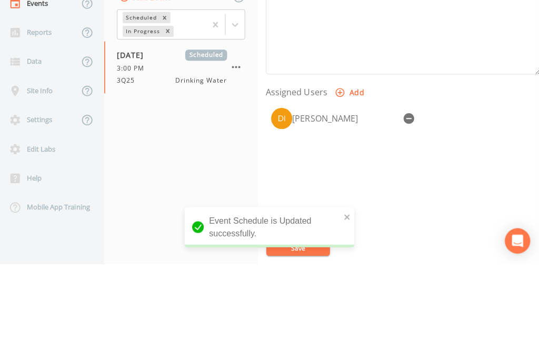
click at [52, 58] on div "Back" at bounding box center [47, 61] width 95 height 29
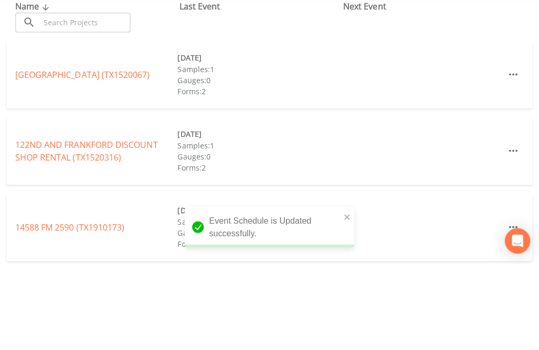
click at [88, 112] on input "text" at bounding box center [86, 109] width 90 height 19
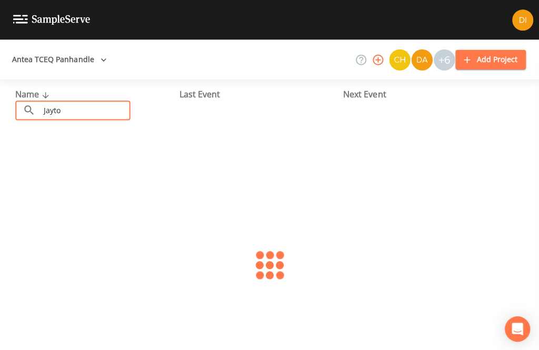
type input "Jayton"
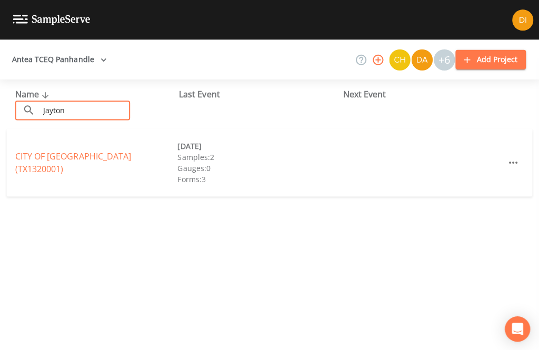
click at [121, 155] on link "CITY OF [GEOGRAPHIC_DATA] (TX1320001)" at bounding box center [74, 161] width 115 height 24
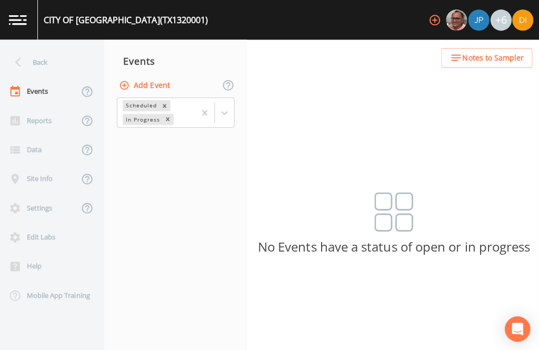
click at [168, 82] on button "Add Event" at bounding box center [146, 84] width 57 height 19
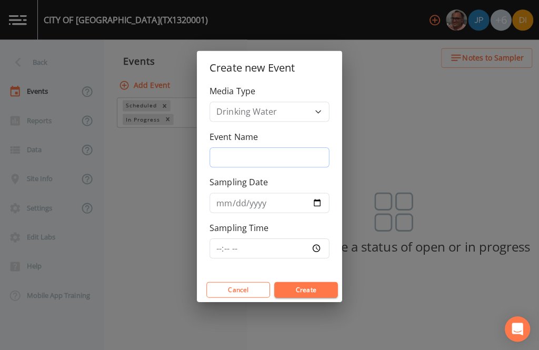
click at [274, 166] on input "Event Name" at bounding box center [269, 156] width 119 height 20
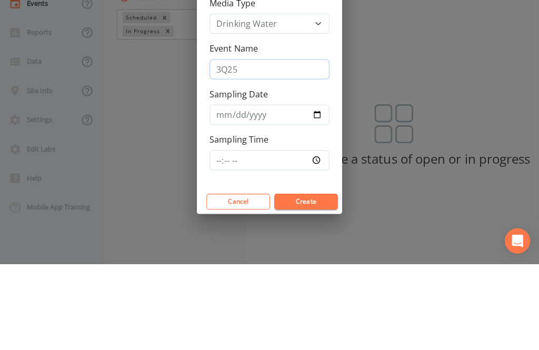
type input "3Q25"
click at [268, 192] on input "Sampling Date" at bounding box center [269, 202] width 119 height 20
type input "[DATE]"
click at [289, 259] on div "Create new Event Media Type Drinking Water Event Name 3Q25 Sampling Date [DATE]…" at bounding box center [269, 175] width 539 height 350
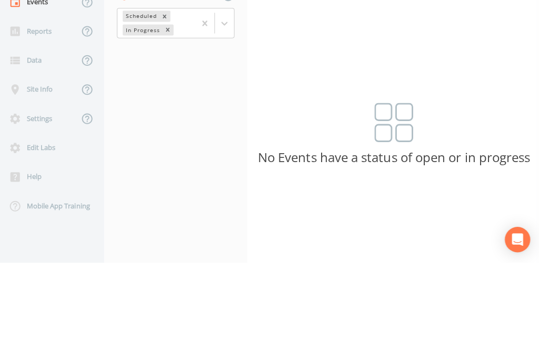
scroll to position [8, 0]
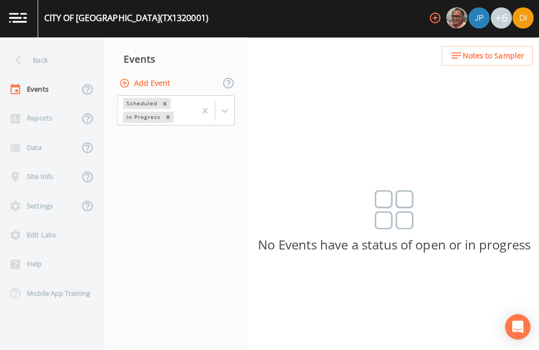
click at [162, 75] on button "Add Event" at bounding box center [146, 84] width 57 height 19
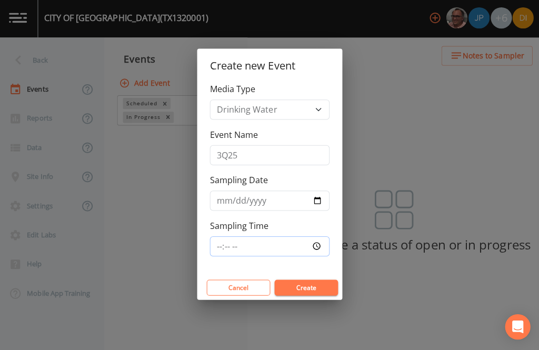
click at [248, 240] on input "Sampling Time" at bounding box center [269, 247] width 119 height 20
type input "15:47"
click at [313, 283] on button "Create" at bounding box center [305, 288] width 63 height 16
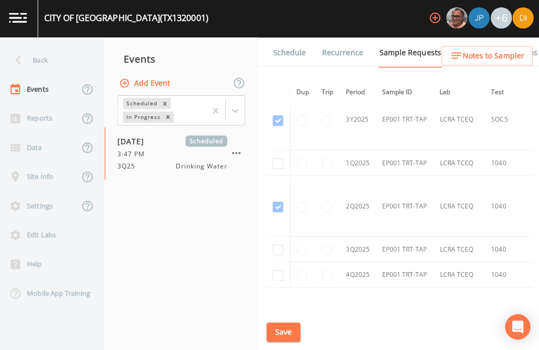
scroll to position [1052, -1]
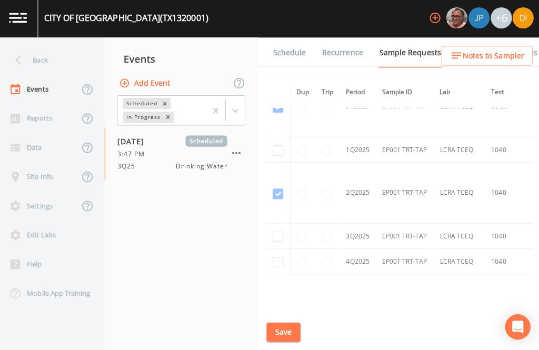
click at [270, 241] on td at bounding box center [278, 236] width 24 height 25
click at [274, 235] on input "checkbox" at bounding box center [278, 237] width 11 height 11
checkbox input "true"
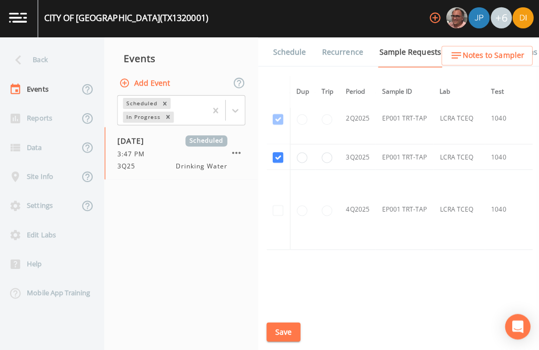
scroll to position [27, 0]
click at [286, 338] on button "Save" at bounding box center [283, 332] width 34 height 19
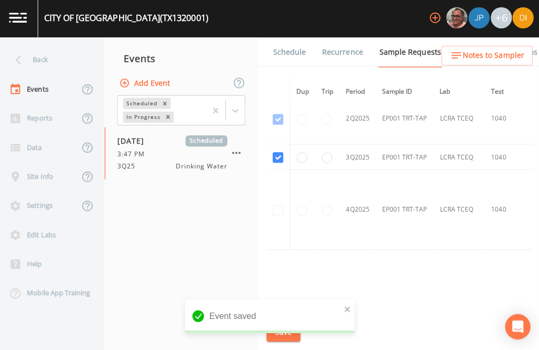
click at [296, 39] on link "Schedule" at bounding box center [289, 53] width 36 height 29
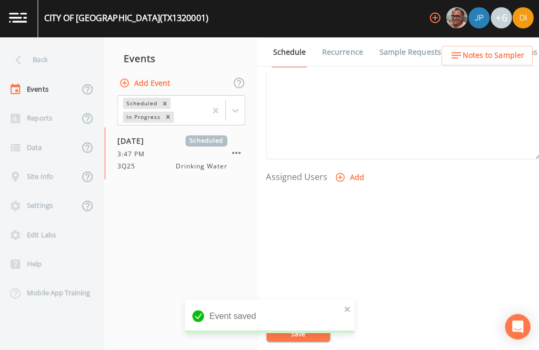
scroll to position [358, 0]
click at [342, 170] on button "Add" at bounding box center [349, 179] width 35 height 19
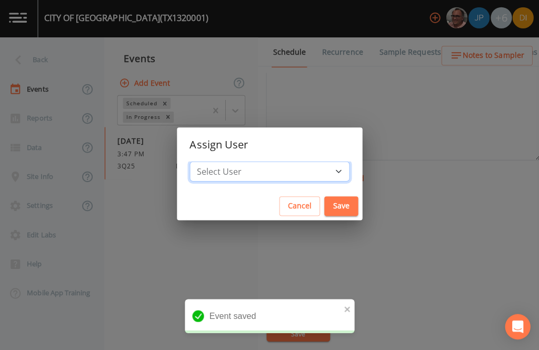
click at [302, 168] on select "Select User [PERSON_NAME] [PERSON_NAME] [PERSON_NAME] [PERSON_NAME] [PERSON_NAM…" at bounding box center [269, 173] width 159 height 20
select select "344ec927-06d4-4db1-b173-80838cd52a46"
click at [324, 201] on button "Save" at bounding box center [341, 206] width 34 height 19
select select
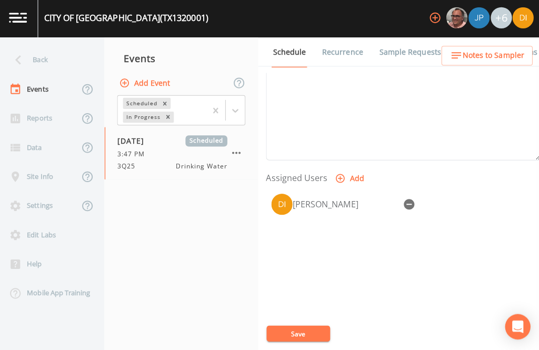
click at [301, 332] on button "Save" at bounding box center [297, 334] width 63 height 16
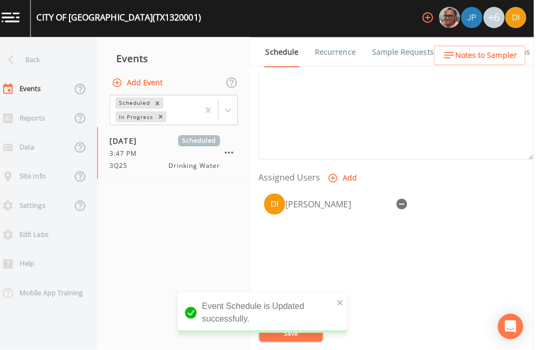
scroll to position [34, 0]
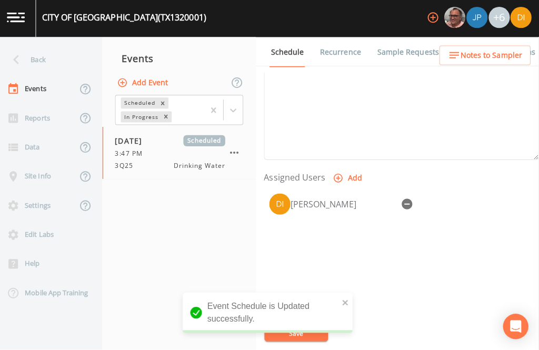
click at [55, 47] on div "Back" at bounding box center [47, 61] width 95 height 29
